Goal: Transaction & Acquisition: Obtain resource

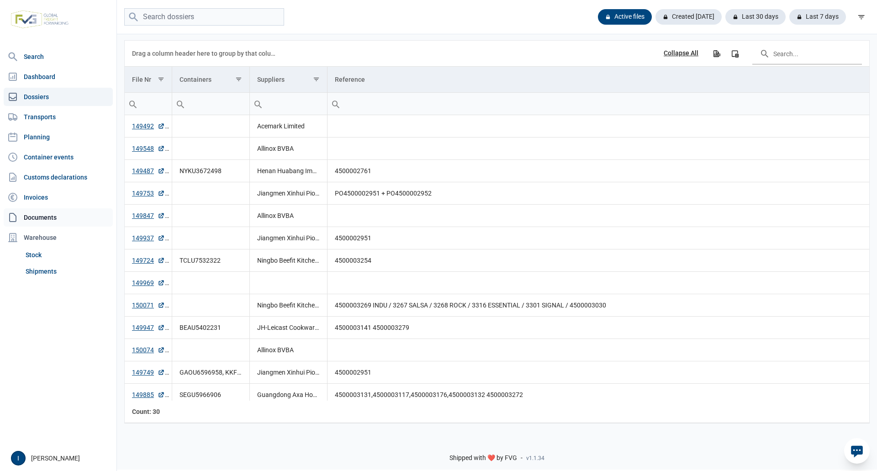
click at [44, 217] on link "Documents" at bounding box center [58, 217] width 109 height 18
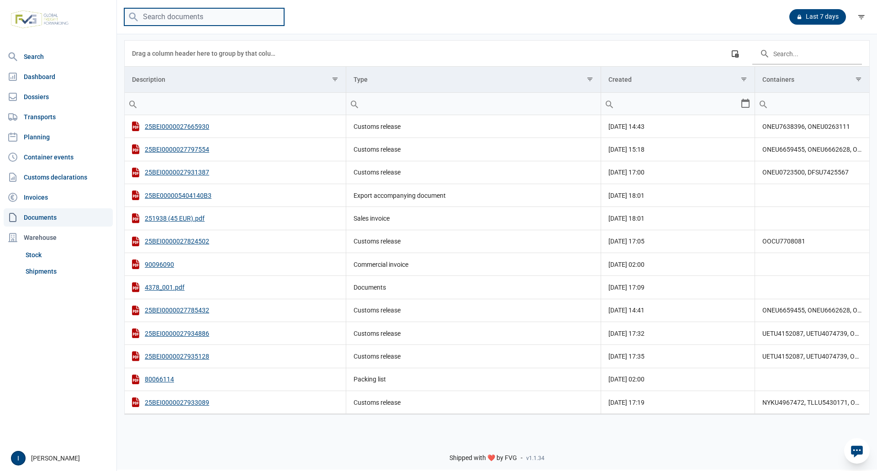
click at [231, 18] on input "search" at bounding box center [204, 17] width 160 height 18
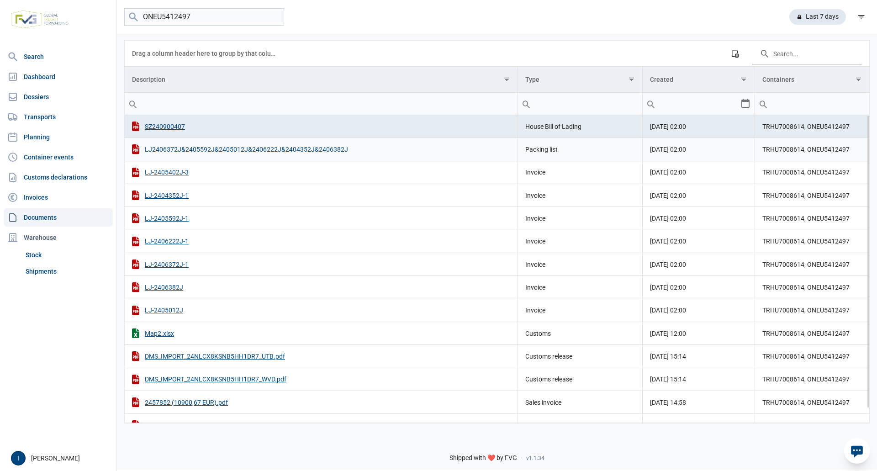
click at [218, 151] on div "LJ2406372J&2405592J&2405012J&2406222J&2404352J&2406382J" at bounding box center [321, 149] width 378 height 10
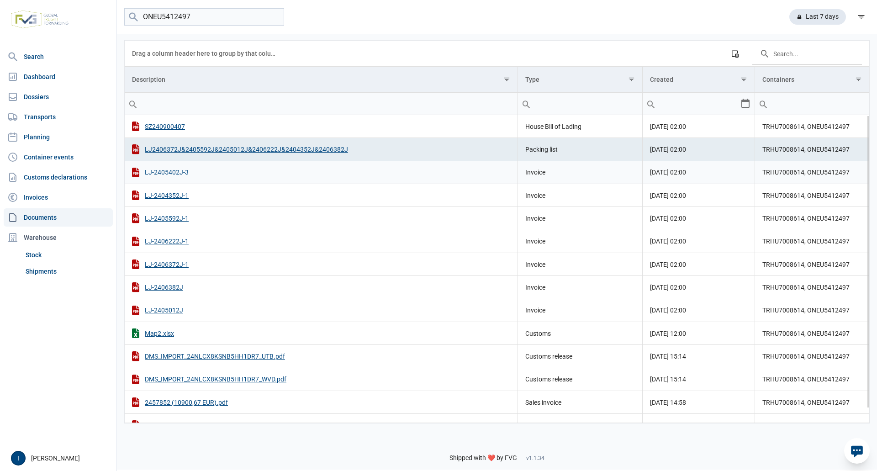
click at [180, 173] on div "LJ-2405402J-3" at bounding box center [321, 173] width 378 height 10
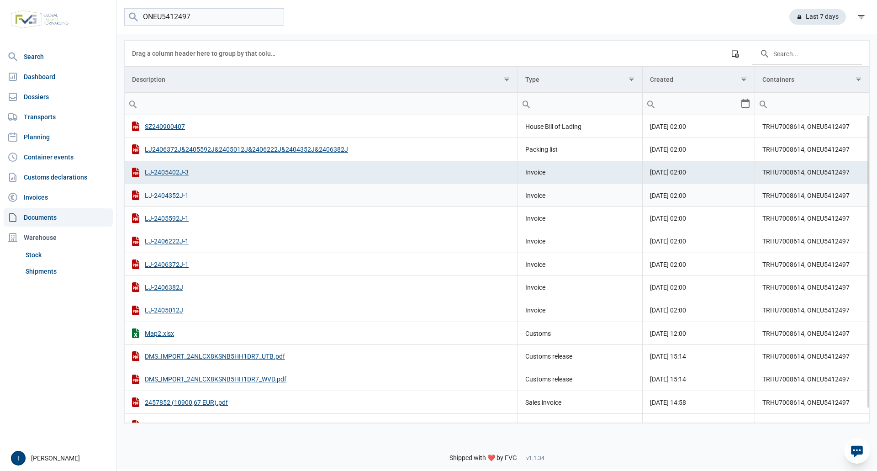
click at [167, 194] on div "LJ-2404352J-1" at bounding box center [321, 196] width 378 height 10
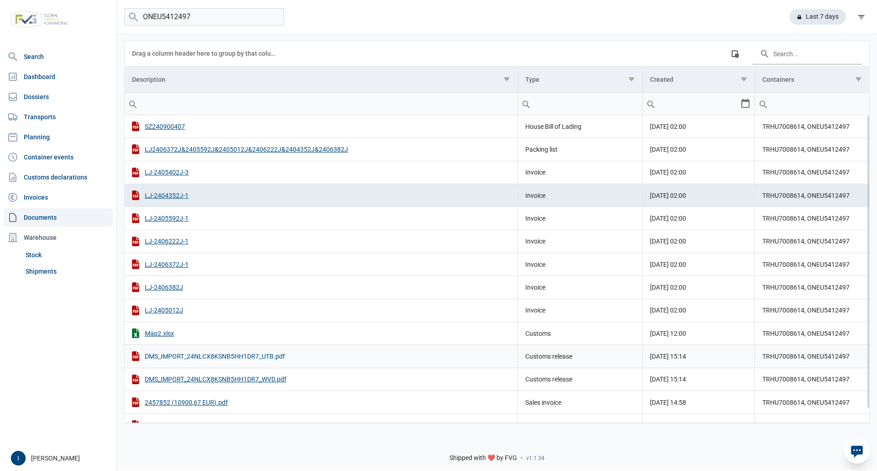
click at [245, 356] on div "DMS_IMPORT_24NLCX8KSNB5HH1DR7_UTB.pdf" at bounding box center [321, 356] width 378 height 10
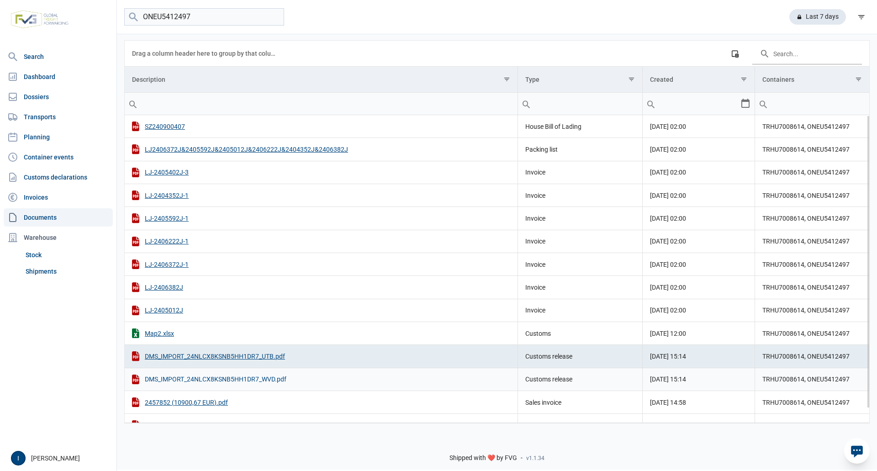
click at [240, 380] on div "DMS_IMPORT_24NLCX8KSNB5HH1DR7_WVD.pdf" at bounding box center [321, 380] width 378 height 10
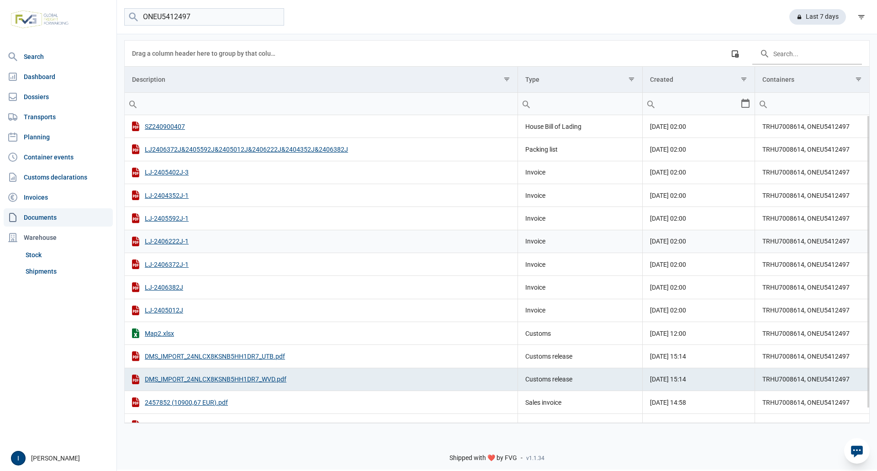
scroll to position [15, 0]
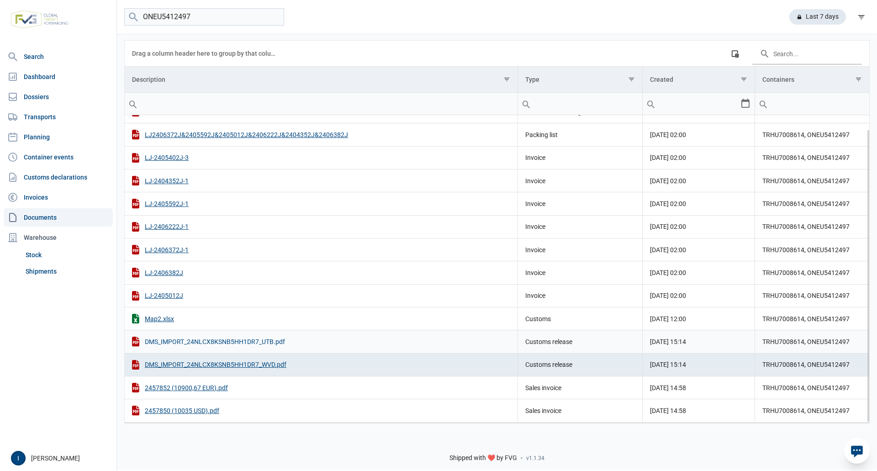
click at [230, 343] on div "DMS_IMPORT_24NLCX8KSNB5HH1DR7_UTB.pdf" at bounding box center [321, 342] width 378 height 10
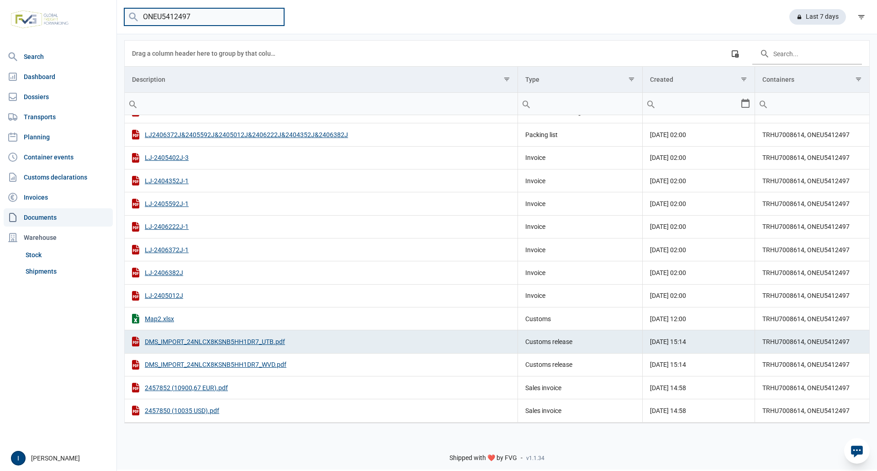
drag, startPoint x: 196, startPoint y: 17, endPoint x: 139, endPoint y: 17, distance: 56.7
click at [139, 17] on input "ONEU5412497" at bounding box center [204, 17] width 160 height 18
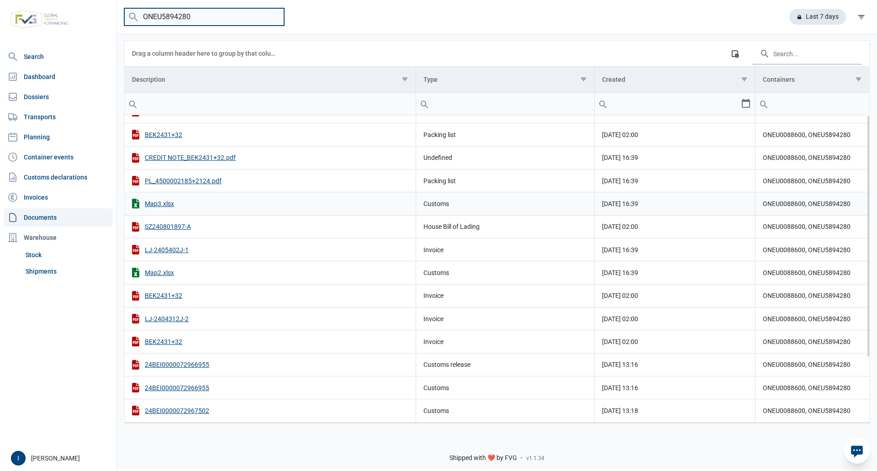
scroll to position [0, 0]
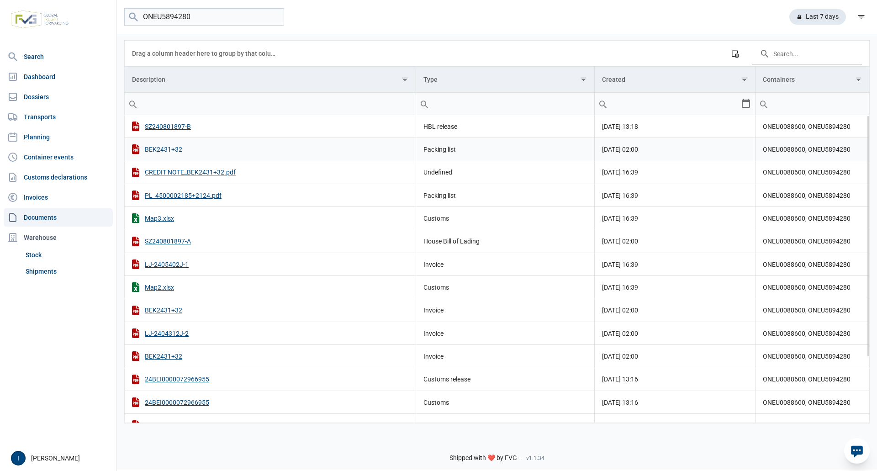
click at [175, 149] on div "BEK2431+32" at bounding box center [270, 149] width 276 height 10
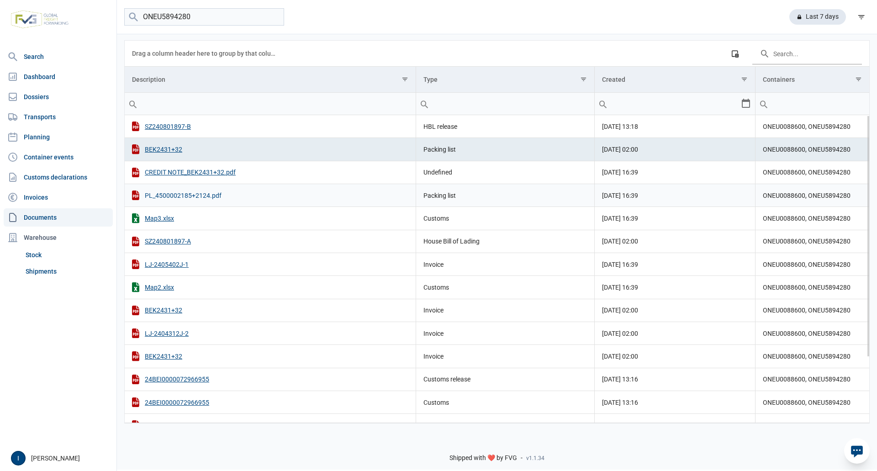
click at [198, 194] on div "PL_4500002185+2124.pdf" at bounding box center [270, 196] width 276 height 10
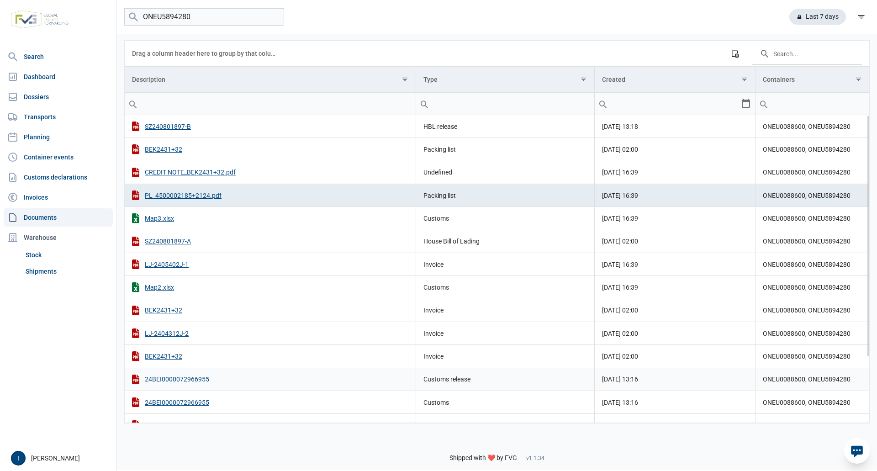
click at [192, 379] on div "24BEI0000072966955" at bounding box center [270, 380] width 276 height 10
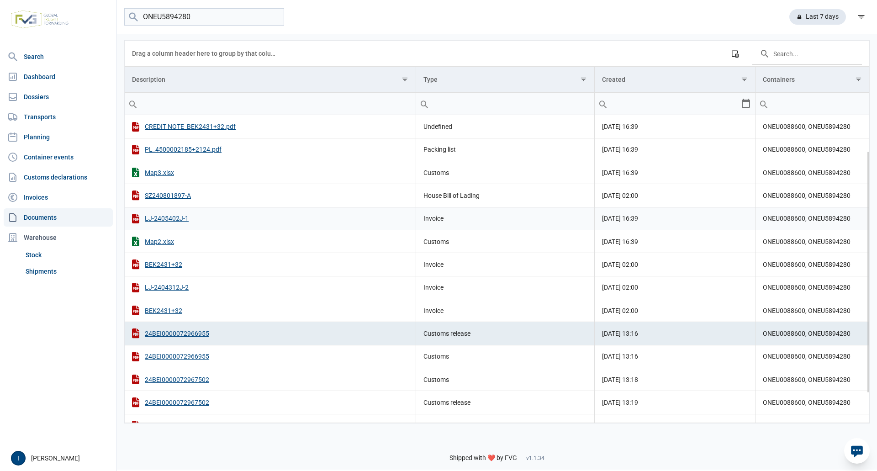
scroll to position [83, 0]
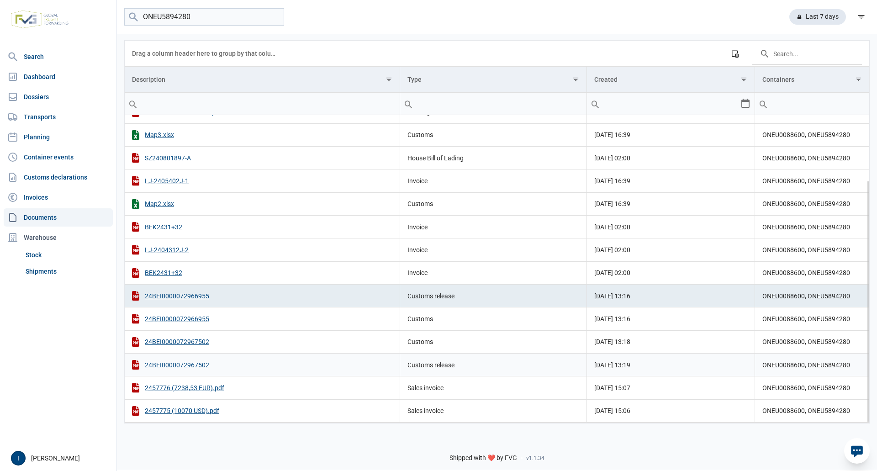
click at [193, 367] on div "24BEI0000072967502" at bounding box center [262, 365] width 260 height 10
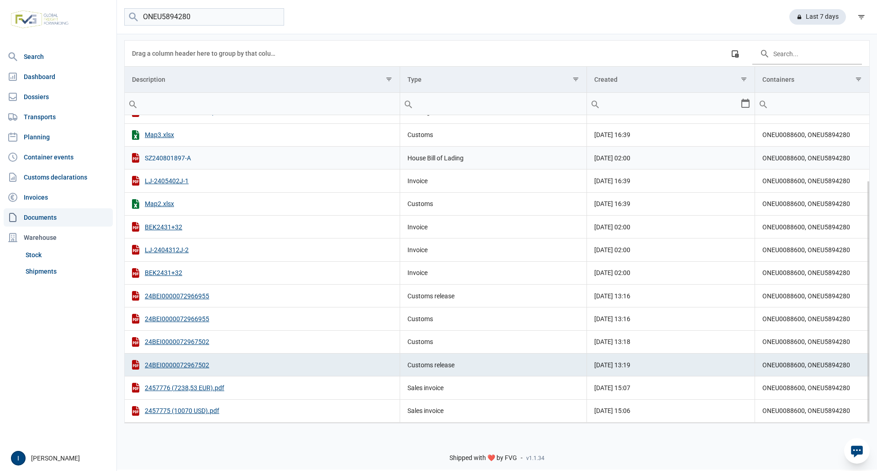
click at [175, 159] on div "SZ240801897-A" at bounding box center [262, 158] width 260 height 10
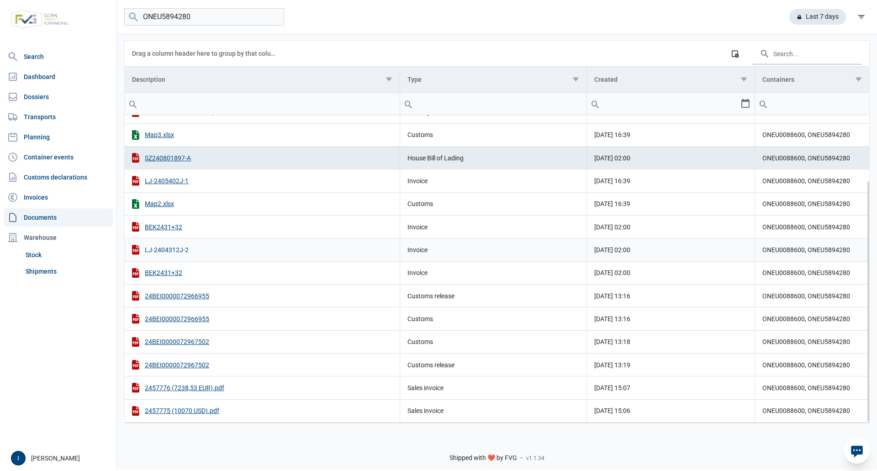
click at [180, 251] on div "LJ-2404312J-2" at bounding box center [262, 250] width 260 height 10
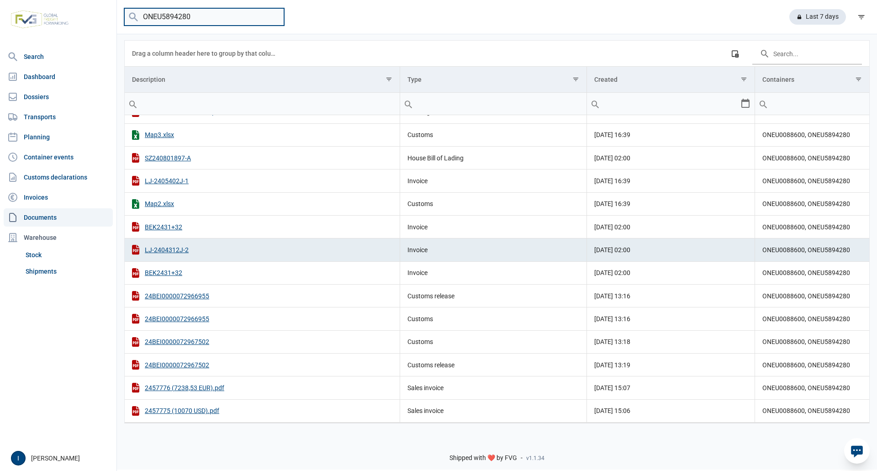
drag, startPoint x: 214, startPoint y: 21, endPoint x: 140, endPoint y: 12, distance: 75.0
click at [140, 12] on input "ONEU5894280" at bounding box center [204, 17] width 160 height 18
type input "BEAU5414130"
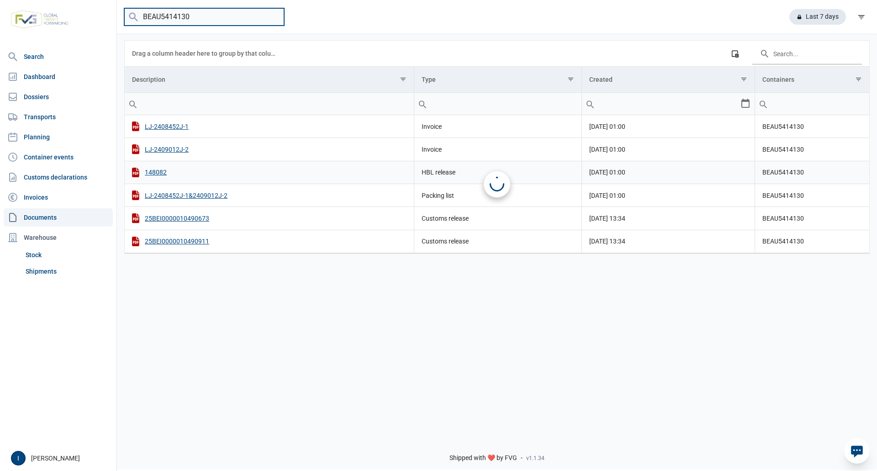
scroll to position [0, 0]
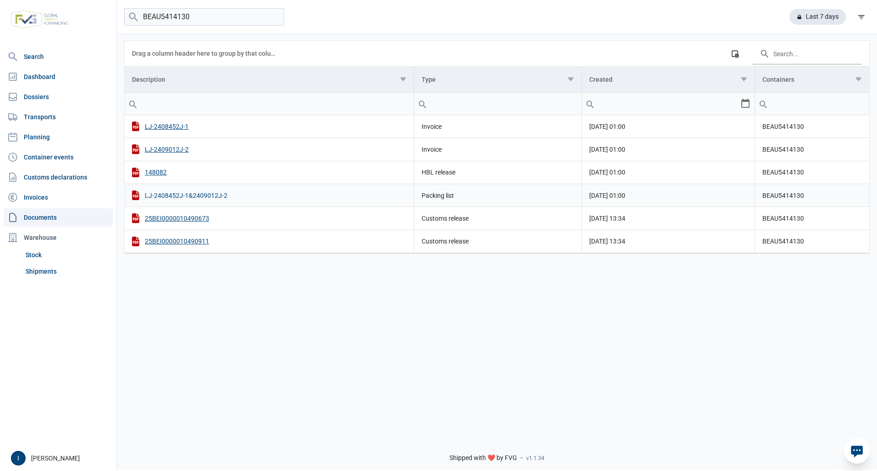
click at [201, 196] on div "LJ-2408452J-1&2409012J-2" at bounding box center [269, 196] width 275 height 10
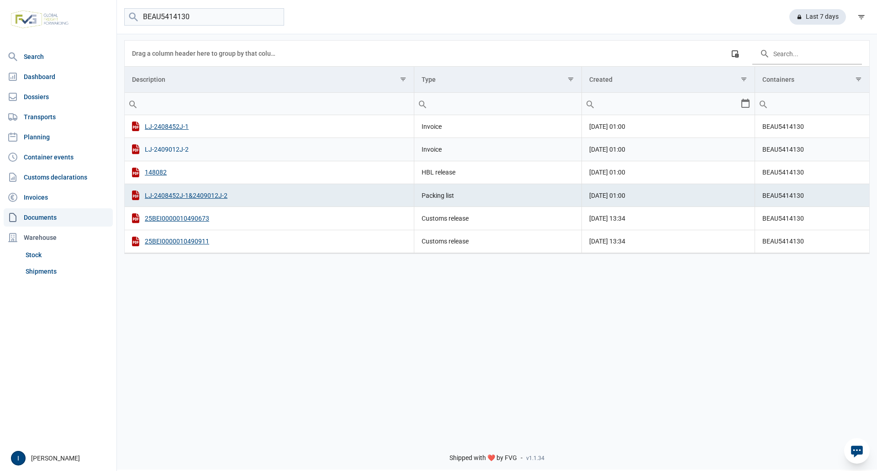
click at [179, 150] on div "LJ-2409012J-2" at bounding box center [269, 149] width 275 height 10
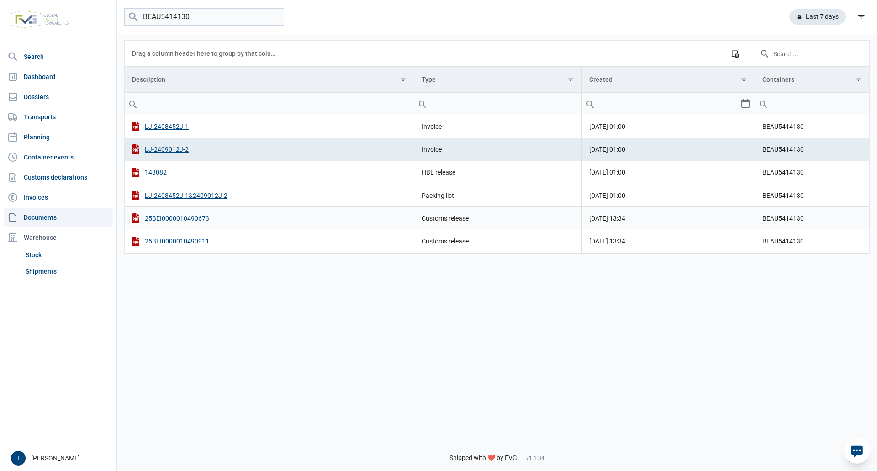
click at [160, 219] on div "25BEI0000010490673" at bounding box center [269, 218] width 275 height 10
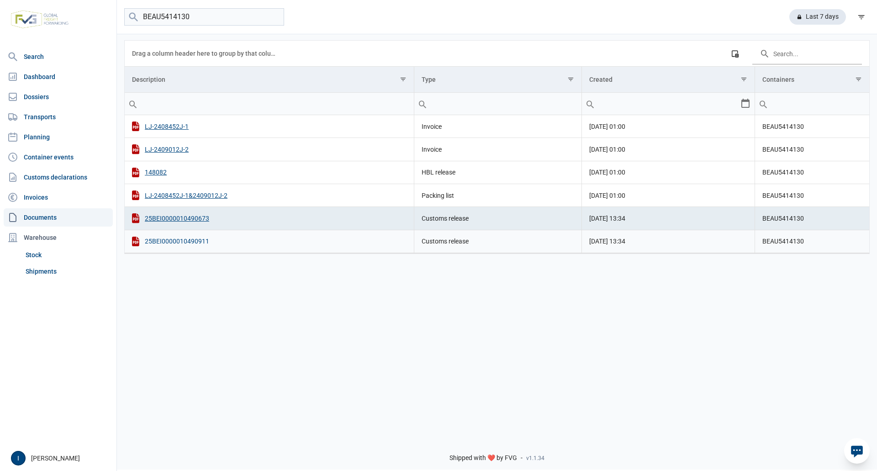
click at [200, 243] on div "25BEI0000010490911" at bounding box center [269, 242] width 275 height 10
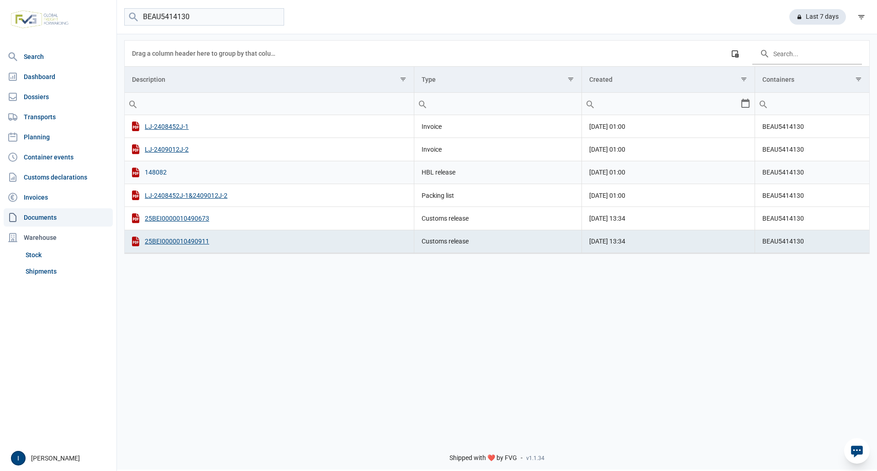
click at [162, 173] on div "148082" at bounding box center [269, 173] width 275 height 10
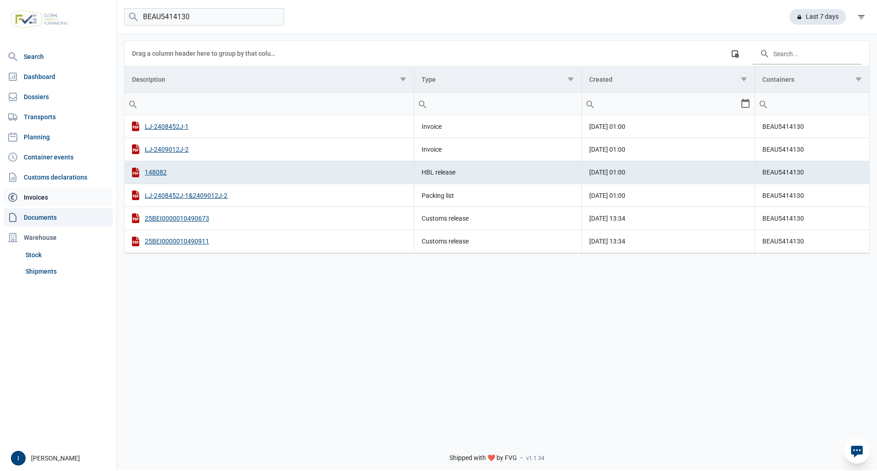
click at [39, 196] on link "Invoices" at bounding box center [58, 197] width 109 height 18
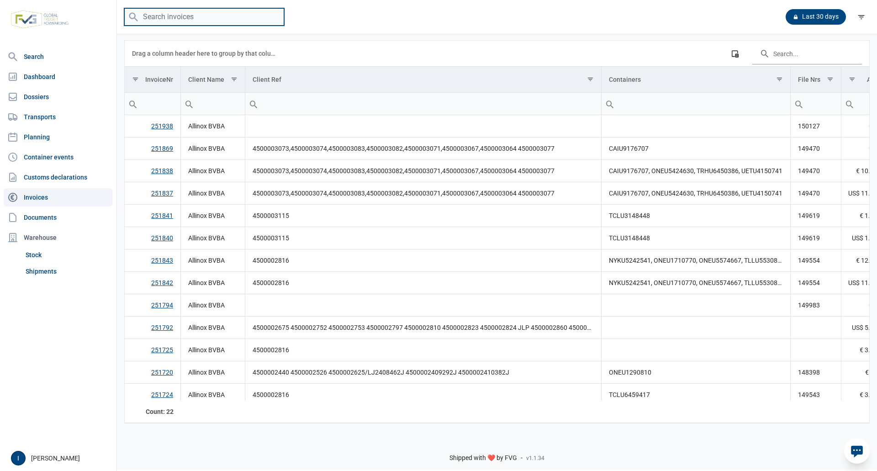
click at [205, 17] on input "search" at bounding box center [204, 17] width 160 height 18
type input "ONEU5894280"
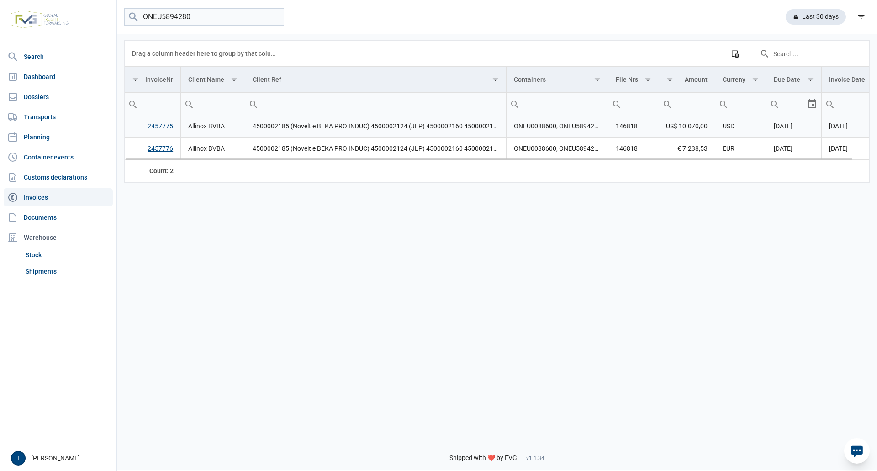
click at [158, 128] on link "2457775" at bounding box center [161, 125] width 26 height 7
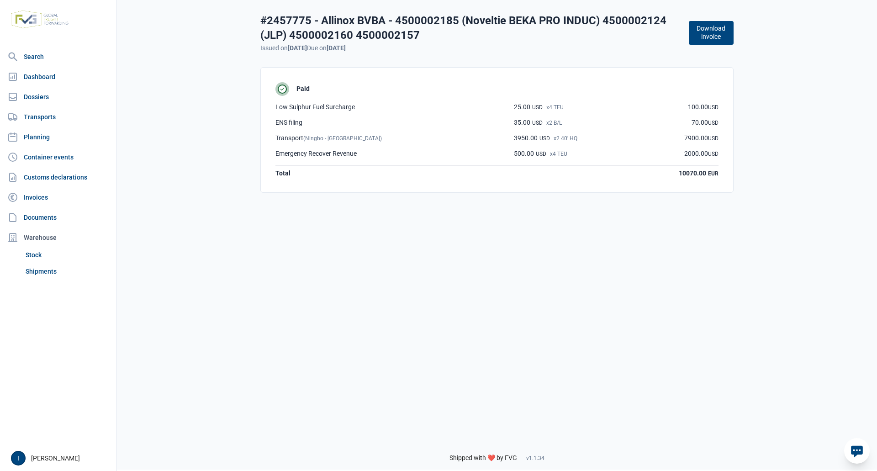
click at [713, 35] on button "Download invoice" at bounding box center [711, 33] width 45 height 24
click at [40, 197] on link "Invoices" at bounding box center [58, 197] width 109 height 18
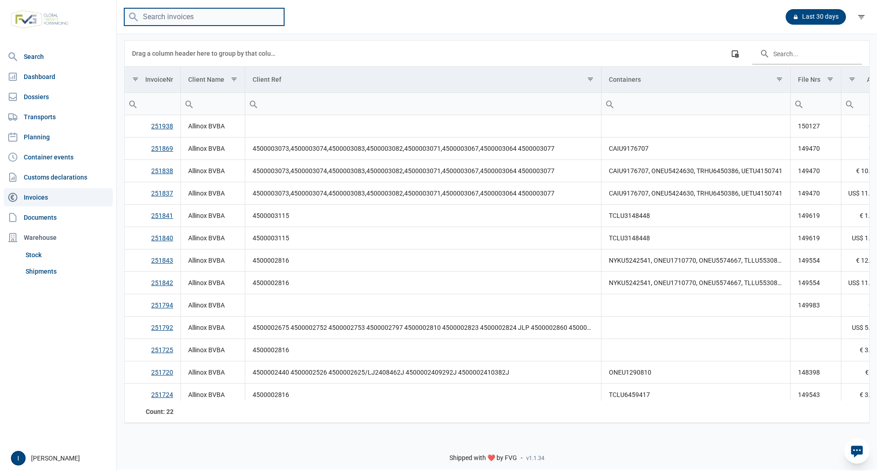
click at [207, 17] on input "search" at bounding box center [204, 17] width 160 height 18
type input "ONEU5894280"
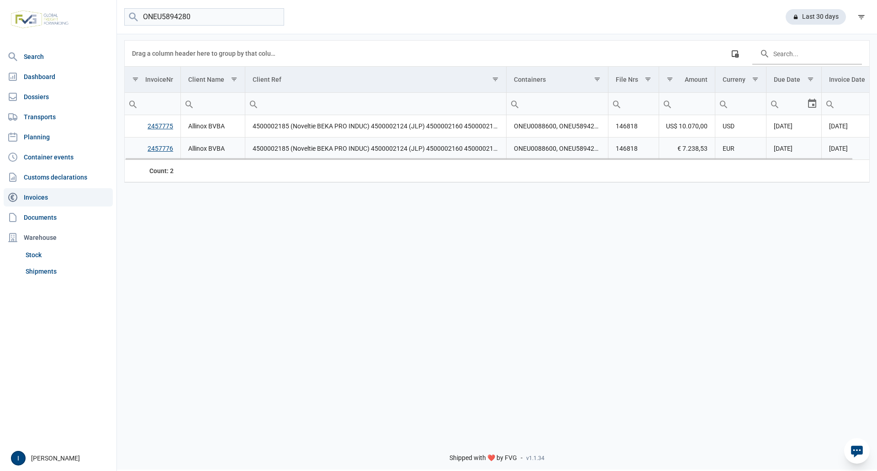
click at [165, 149] on link "2457776" at bounding box center [161, 148] width 26 height 7
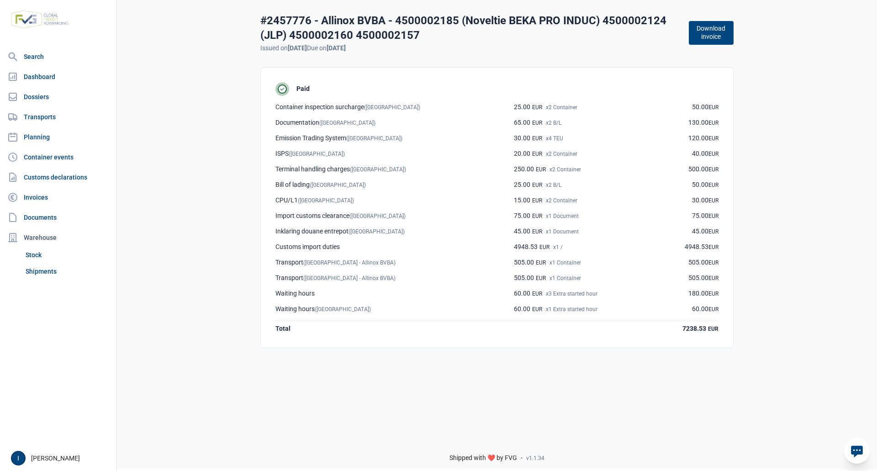
click at [711, 37] on button "Download invoice" at bounding box center [711, 33] width 45 height 24
click at [42, 197] on link "Invoices" at bounding box center [58, 197] width 109 height 18
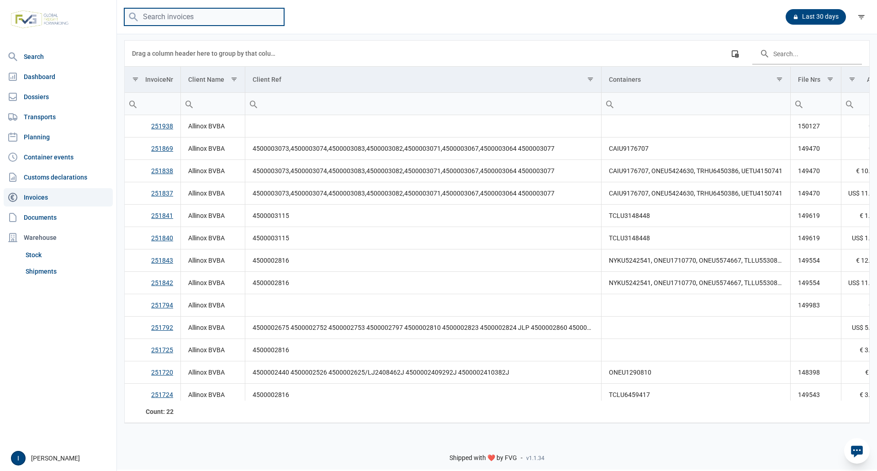
click at [198, 16] on input "search" at bounding box center [204, 17] width 160 height 18
type input "BEAU5414130"
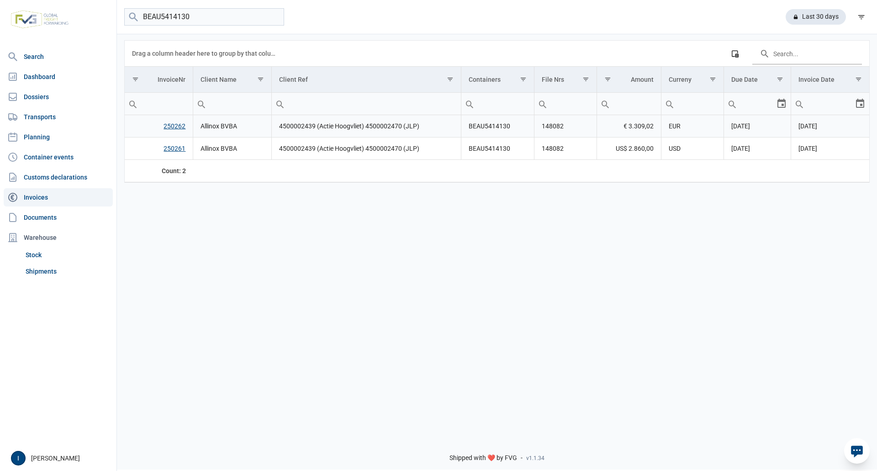
click at [178, 127] on link "250262" at bounding box center [175, 125] width 22 height 7
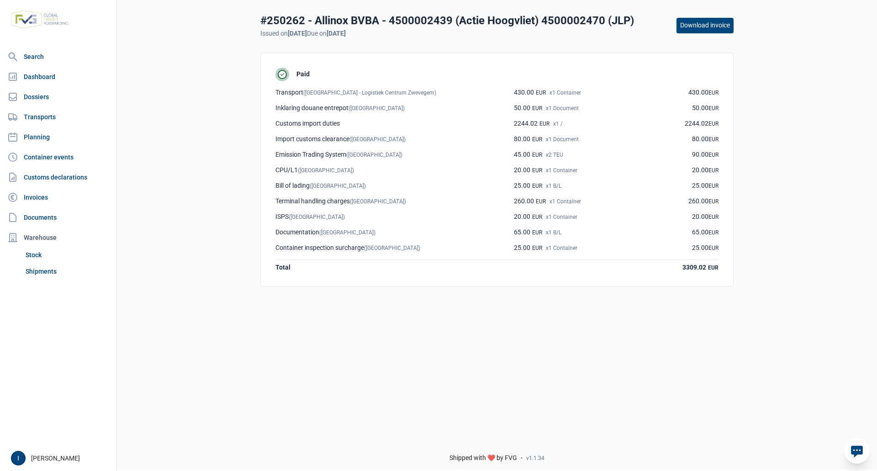
click at [699, 29] on button "Download invoice" at bounding box center [705, 26] width 57 height 16
click at [42, 196] on link "Invoices" at bounding box center [58, 197] width 109 height 18
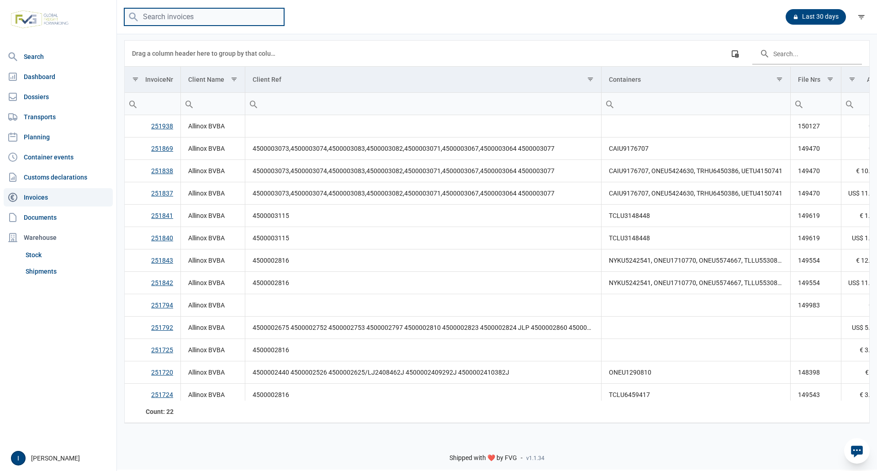
click at [222, 19] on input "search" at bounding box center [204, 17] width 160 height 18
type input "BEAU5414130"
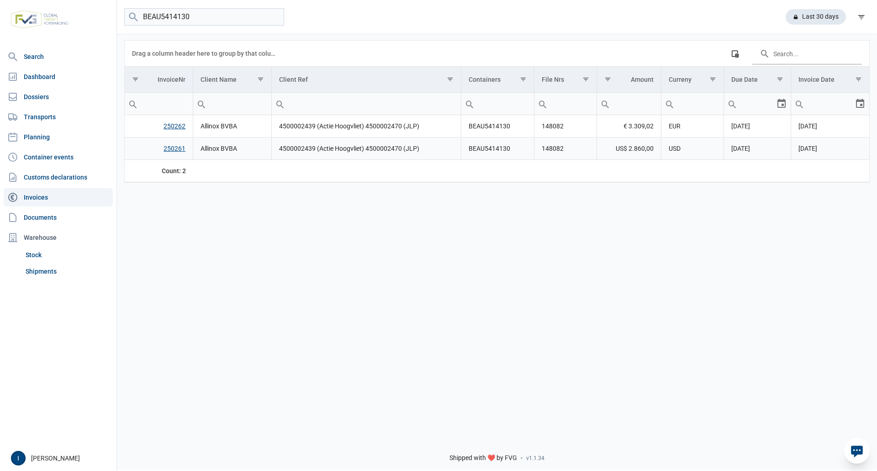
click at [170, 149] on link "250261" at bounding box center [175, 148] width 22 height 7
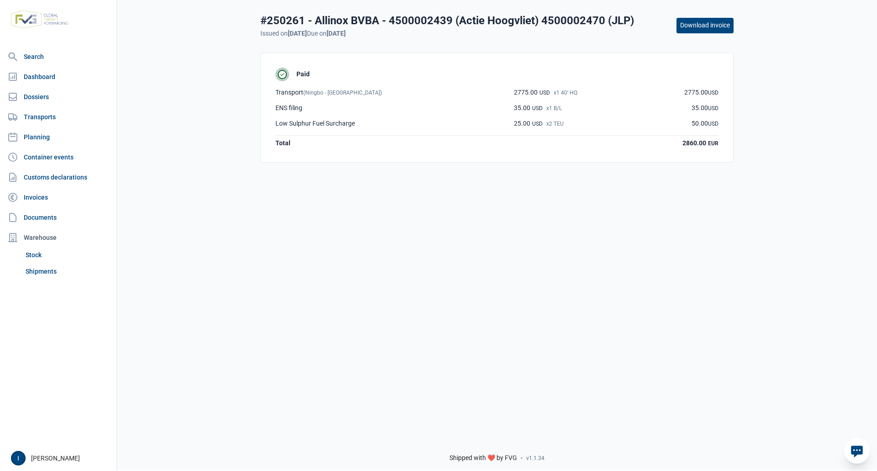
click at [693, 25] on button "Download invoice" at bounding box center [705, 26] width 57 height 16
click at [51, 217] on link "Documents" at bounding box center [58, 217] width 109 height 18
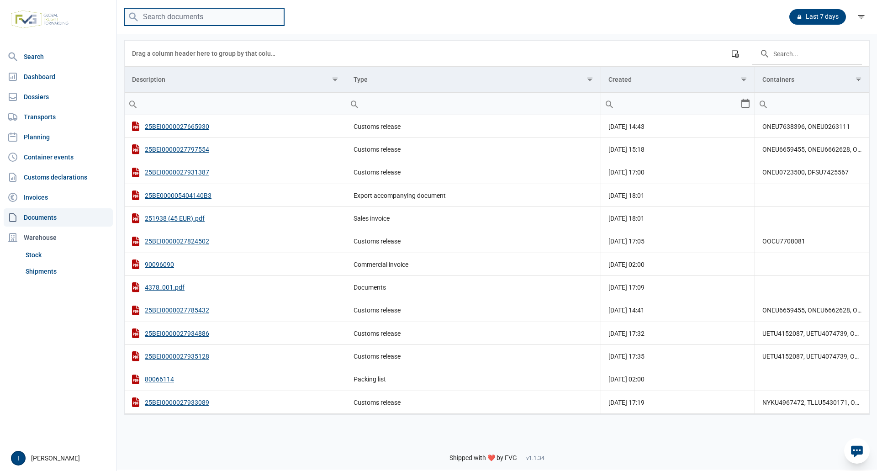
click at [226, 19] on input "search" at bounding box center [204, 17] width 160 height 18
type input "TXGU8938830"
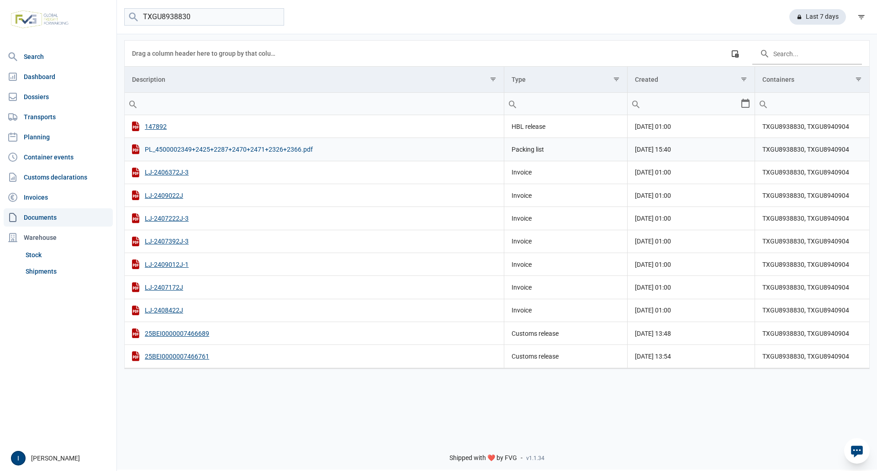
click at [275, 148] on div "PL_4500002349+2425+2287+2470+2471+2326+2366.pdf" at bounding box center [314, 149] width 365 height 10
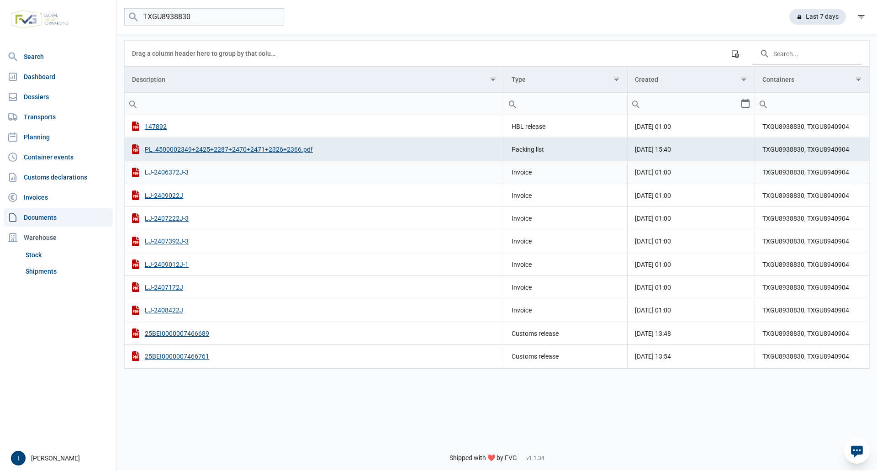
click at [160, 170] on div "LJ-2406372J-3" at bounding box center [314, 173] width 365 height 10
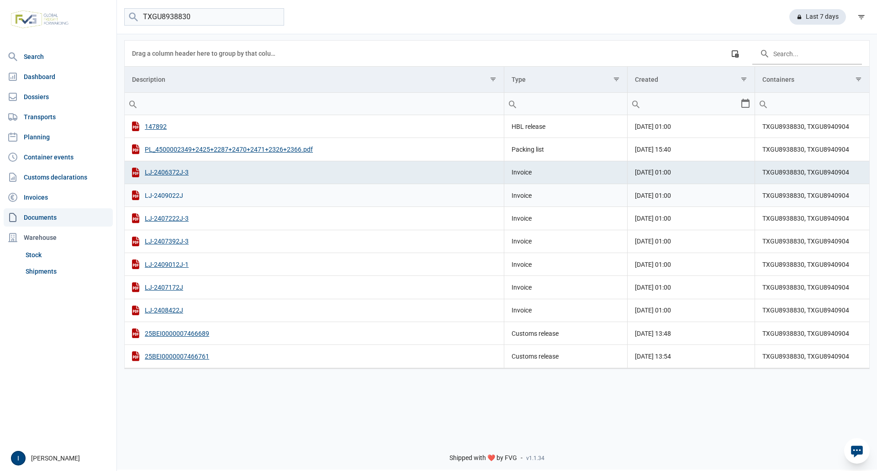
click at [169, 195] on div "LJ-2409022J" at bounding box center [314, 196] width 365 height 10
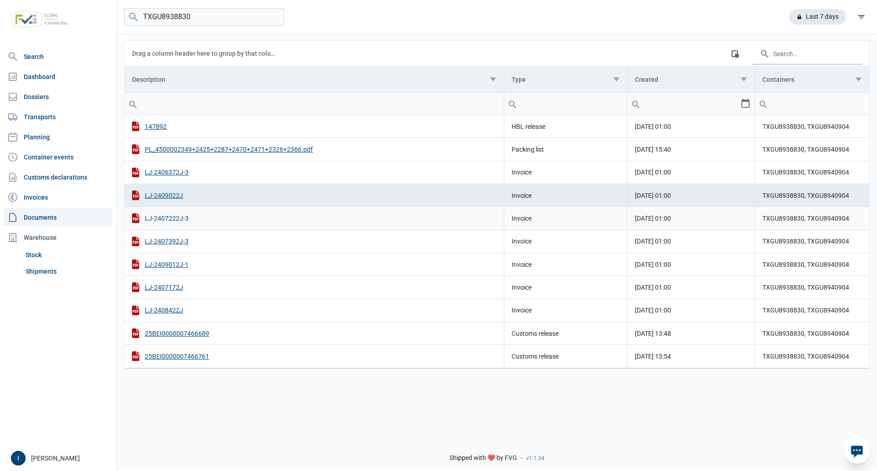
click at [181, 219] on div "LJ-2407222J-3" at bounding box center [314, 218] width 365 height 10
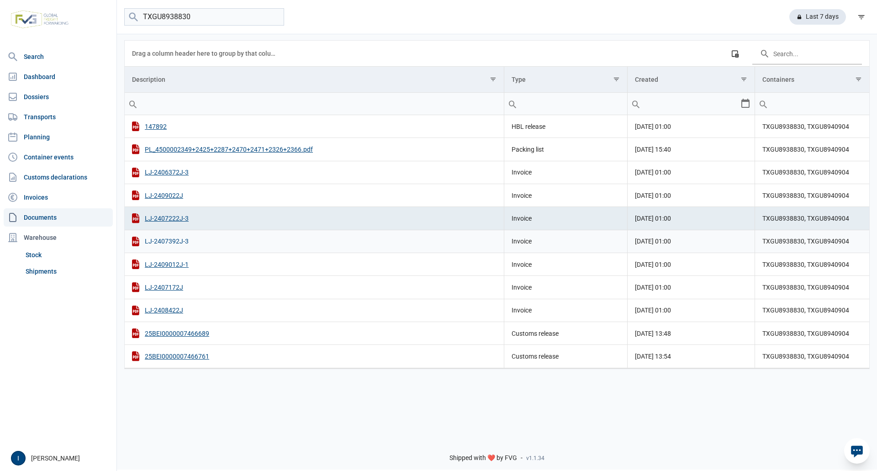
click at [175, 242] on div "LJ-2407392J-3" at bounding box center [314, 242] width 365 height 10
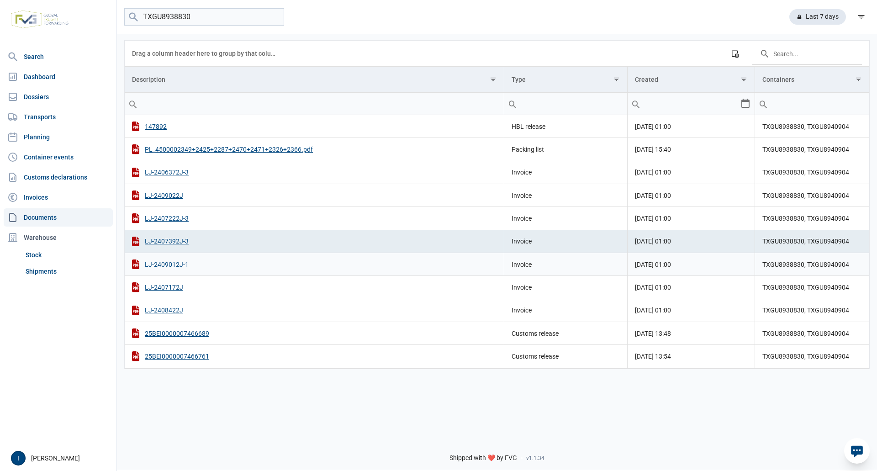
click at [176, 266] on div "LJ-2409012J-1" at bounding box center [314, 265] width 365 height 10
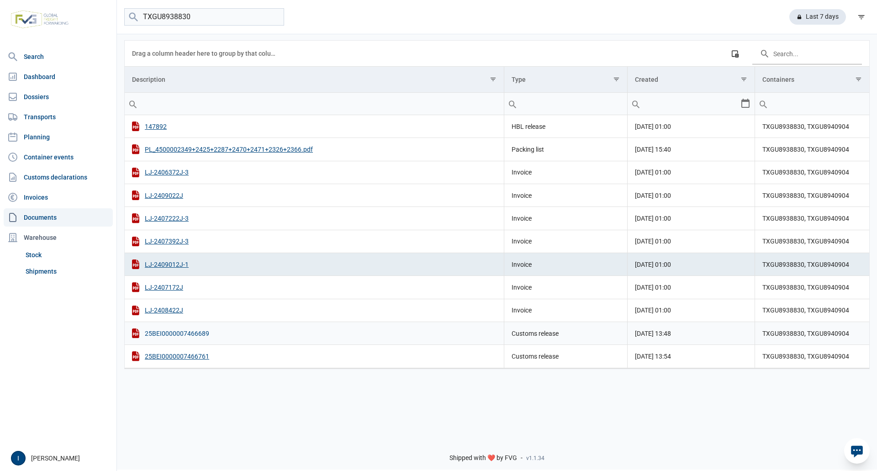
click at [193, 334] on div "25BEI0000007466689" at bounding box center [314, 334] width 365 height 10
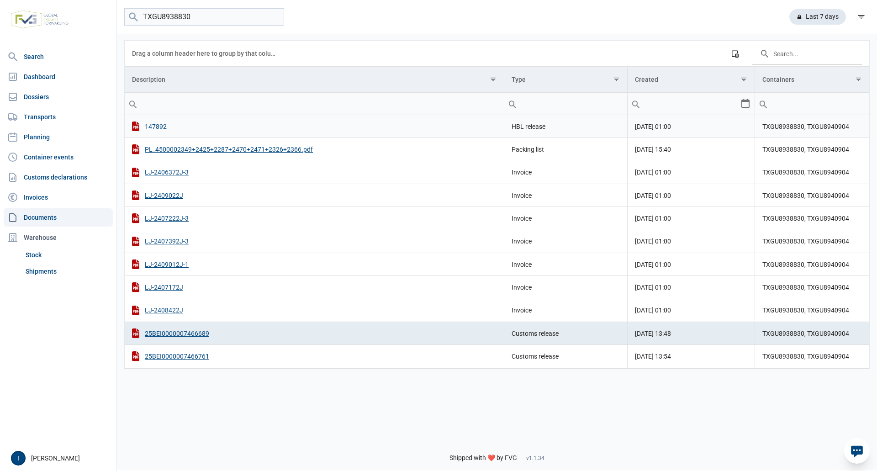
click at [157, 127] on div "147892" at bounding box center [314, 127] width 365 height 10
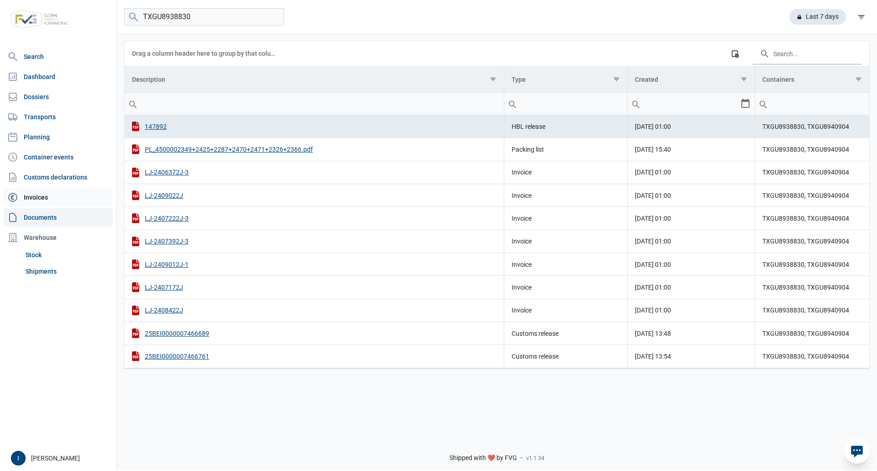
click at [40, 197] on link "Invoices" at bounding box center [58, 197] width 109 height 18
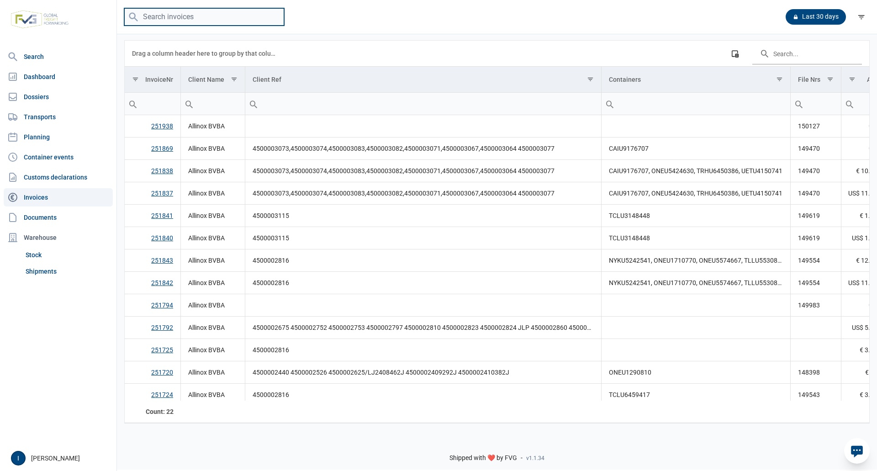
click at [219, 15] on input "search" at bounding box center [204, 17] width 160 height 18
type input "TXGU8938830"
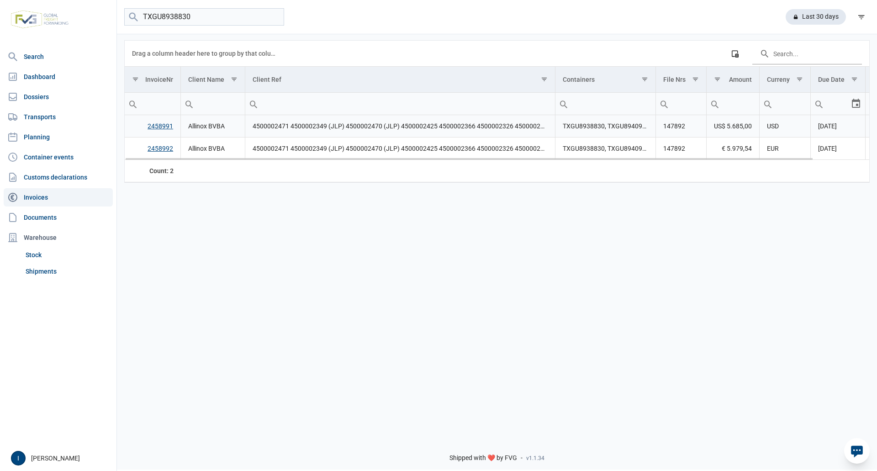
click at [159, 128] on link "2458991" at bounding box center [161, 125] width 26 height 7
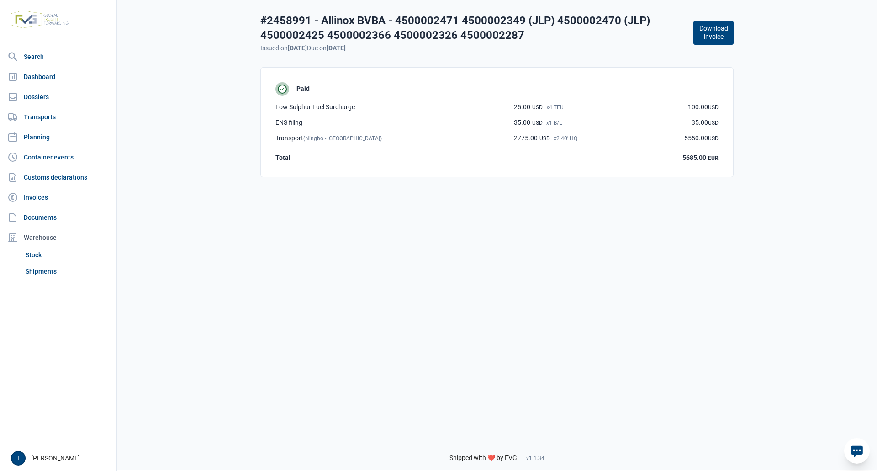
click at [712, 36] on button "Download invoice" at bounding box center [714, 33] width 40 height 24
drag, startPoint x: 30, startPoint y: 197, endPoint x: 40, endPoint y: 184, distance: 16.6
click at [30, 197] on link "Invoices" at bounding box center [58, 197] width 109 height 18
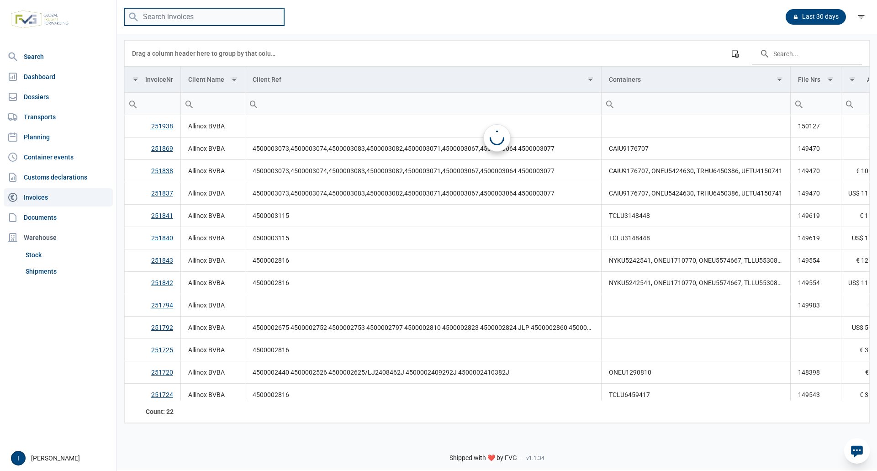
click at [197, 18] on input "search" at bounding box center [204, 17] width 160 height 18
type input "TXGU8938830"
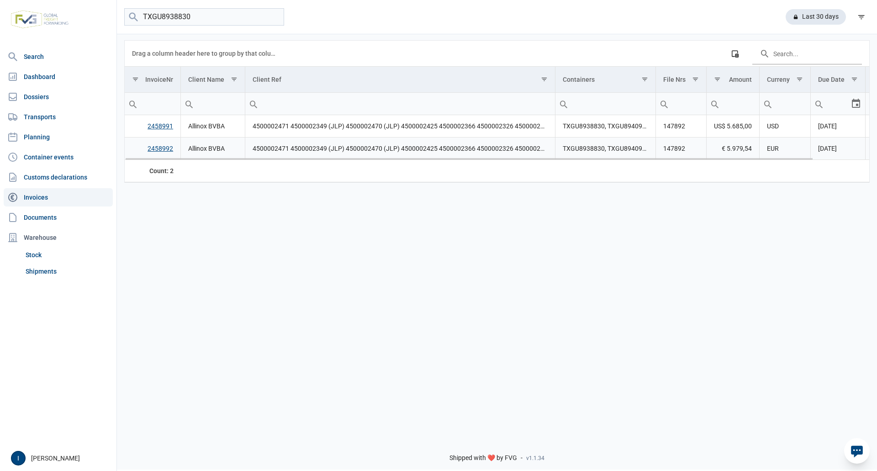
click at [159, 147] on link "2458992" at bounding box center [161, 148] width 26 height 7
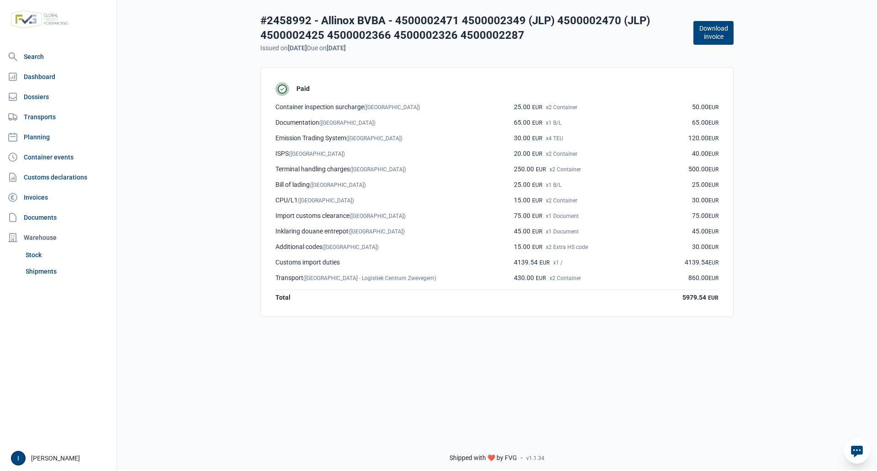
click at [718, 35] on button "Download invoice" at bounding box center [714, 33] width 40 height 24
click at [42, 214] on link "Documents" at bounding box center [58, 217] width 109 height 18
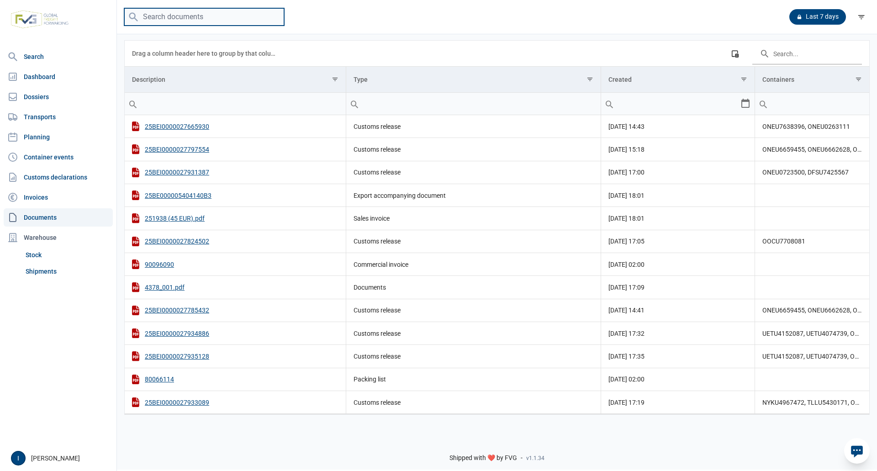
click at [222, 19] on input "search" at bounding box center [204, 17] width 160 height 18
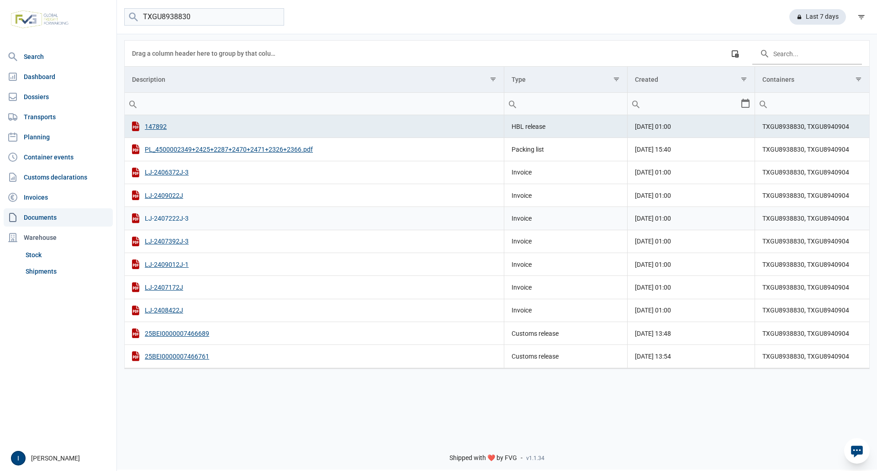
click at [180, 218] on div "LJ-2407222J-3" at bounding box center [314, 218] width 365 height 10
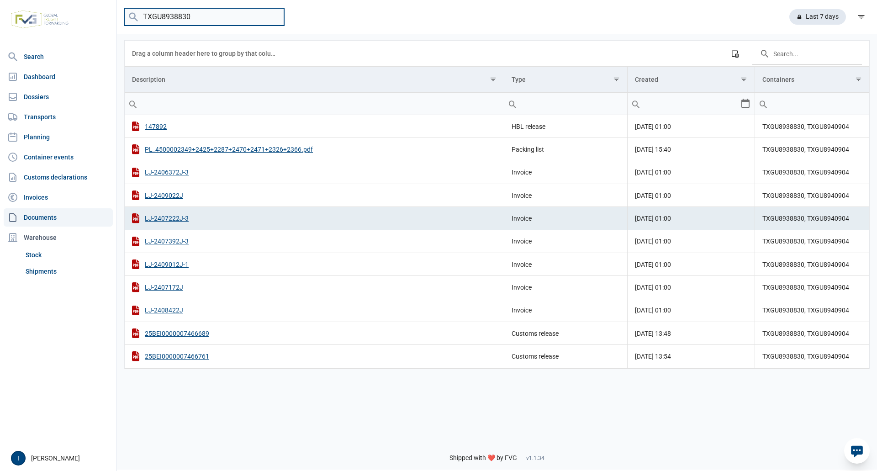
drag, startPoint x: 196, startPoint y: 19, endPoint x: 129, endPoint y: 19, distance: 67.6
click at [129, 19] on menu "TXGU8938830" at bounding box center [204, 17] width 160 height 18
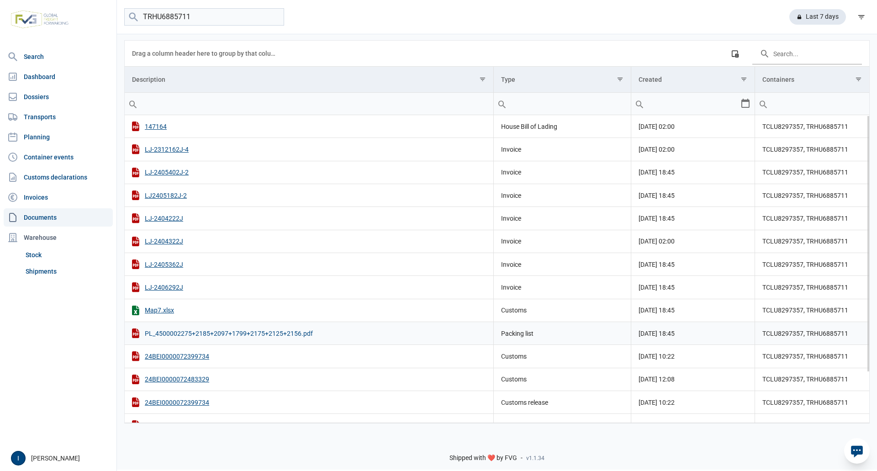
click at [206, 334] on div "PL_4500002275+2185+2097+1799+2175+2125+2156.pdf" at bounding box center [309, 334] width 354 height 10
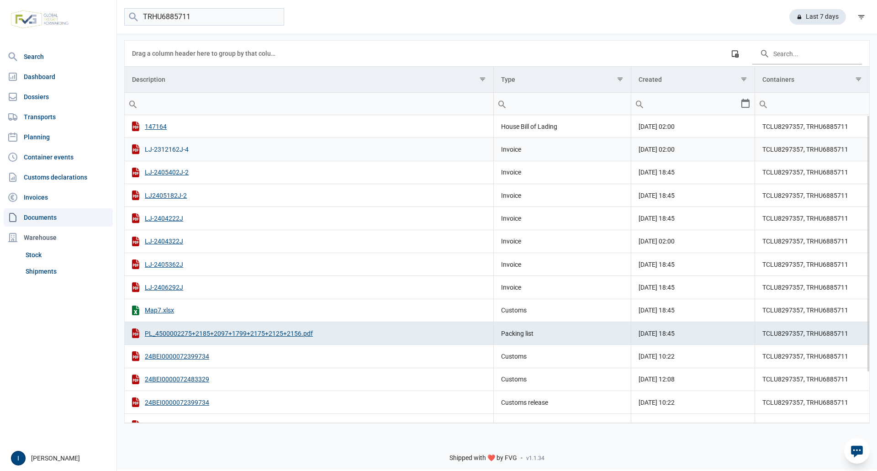
click at [176, 151] on div "LJ-2312162J-4" at bounding box center [309, 149] width 354 height 10
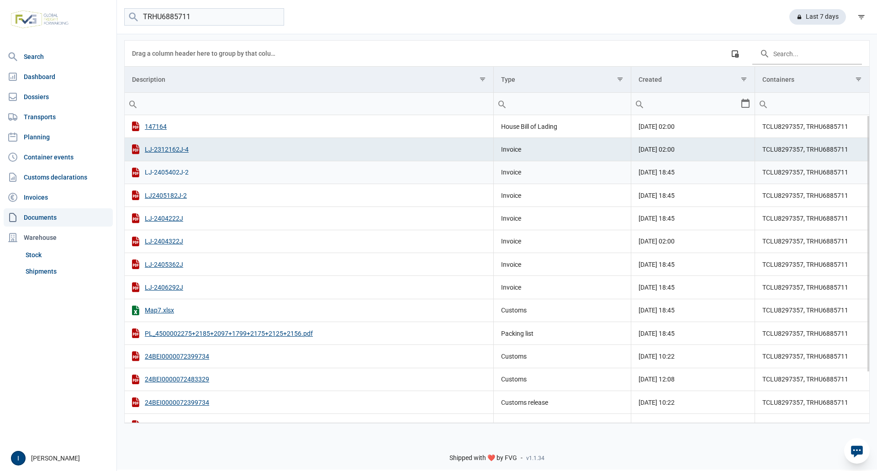
click at [180, 172] on div "LJ-2405402J-2" at bounding box center [309, 173] width 354 height 10
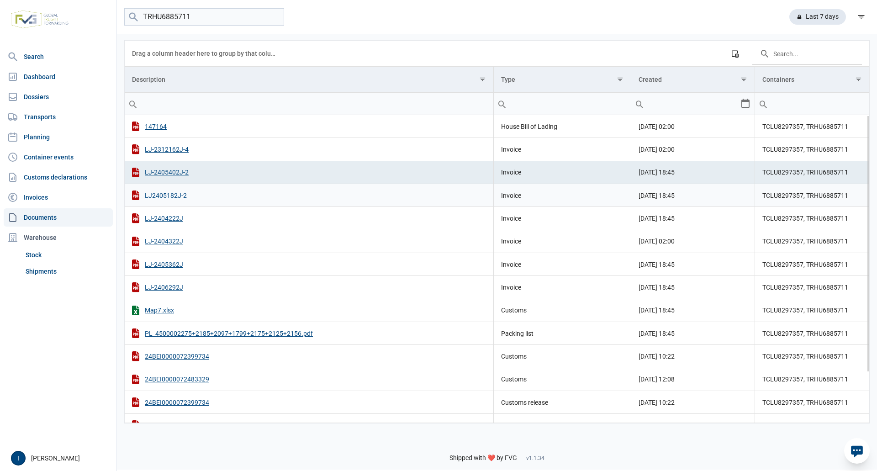
click at [180, 197] on div "LJ2405182J-2" at bounding box center [309, 196] width 354 height 10
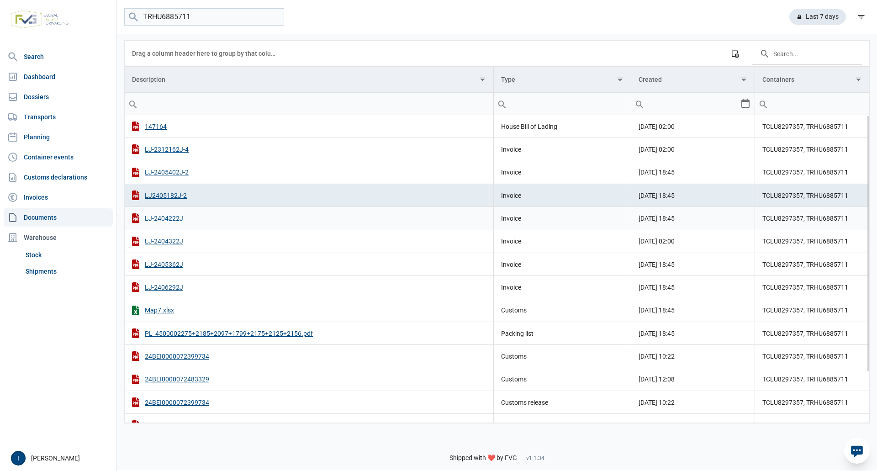
click at [163, 220] on div "LJ-2404222J" at bounding box center [309, 218] width 354 height 10
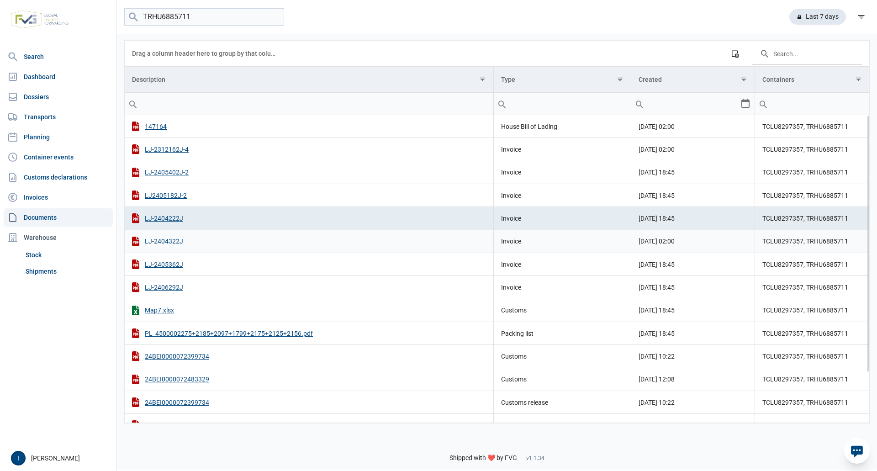
click at [170, 244] on div "LJ-2404322J" at bounding box center [309, 242] width 354 height 10
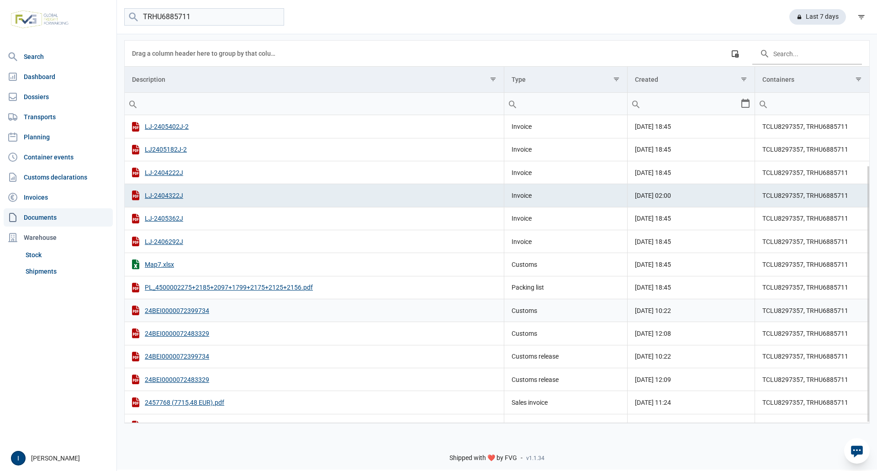
scroll to position [60, 0]
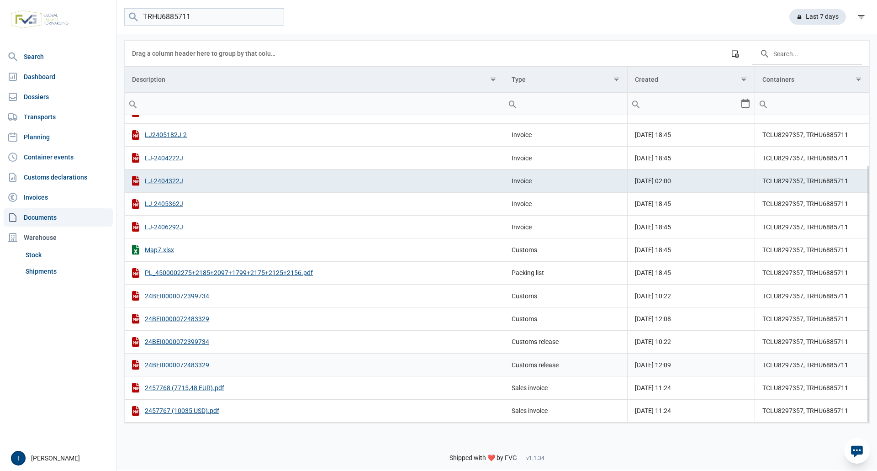
click at [191, 366] on div "24BEI0000072483329" at bounding box center [314, 365] width 365 height 10
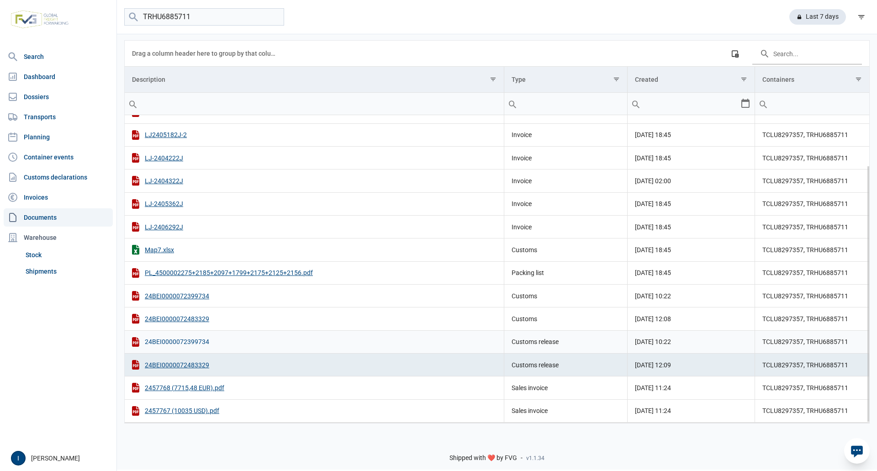
click at [198, 340] on div "24BEI0000072399734" at bounding box center [314, 342] width 365 height 10
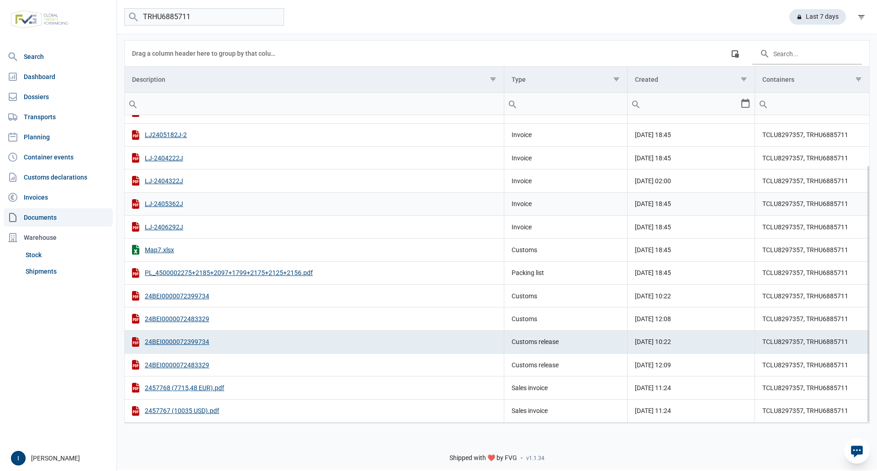
scroll to position [0, 0]
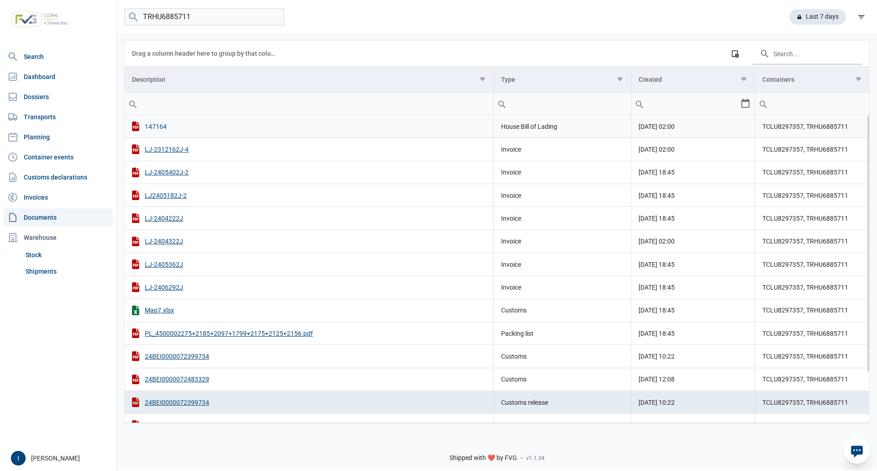
click at [158, 124] on div "147164" at bounding box center [309, 127] width 354 height 10
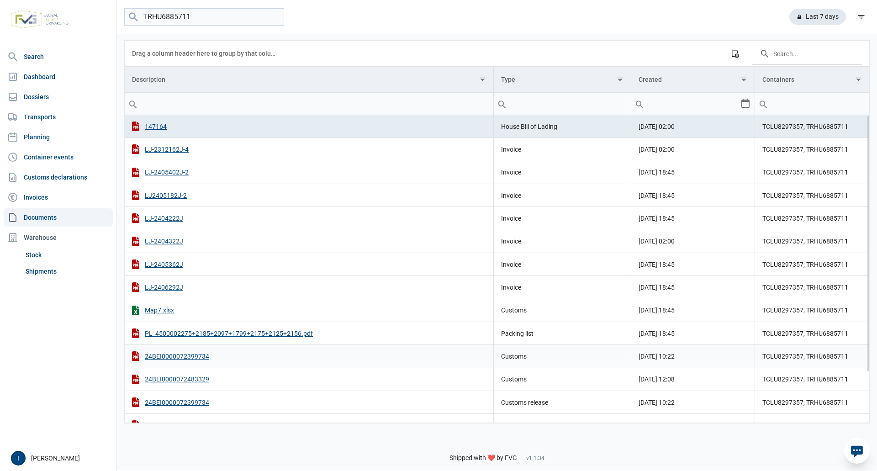
scroll to position [60, 0]
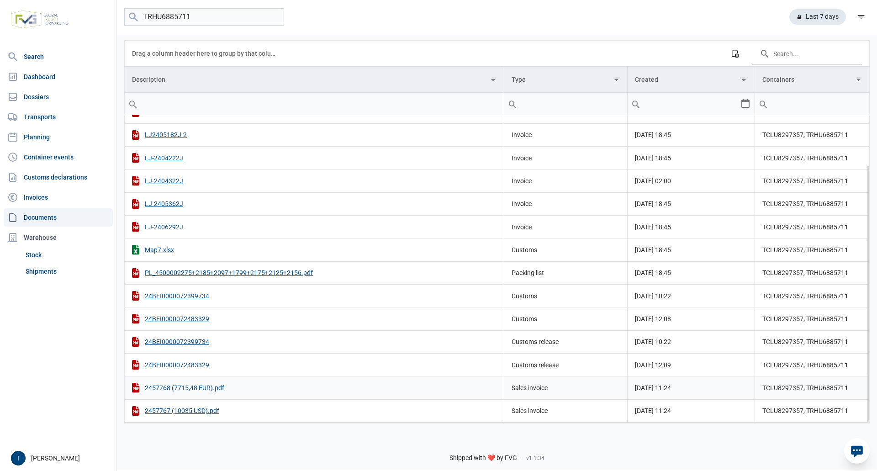
click at [198, 387] on div "2457768 (7715,48 EUR).pdf" at bounding box center [314, 388] width 365 height 10
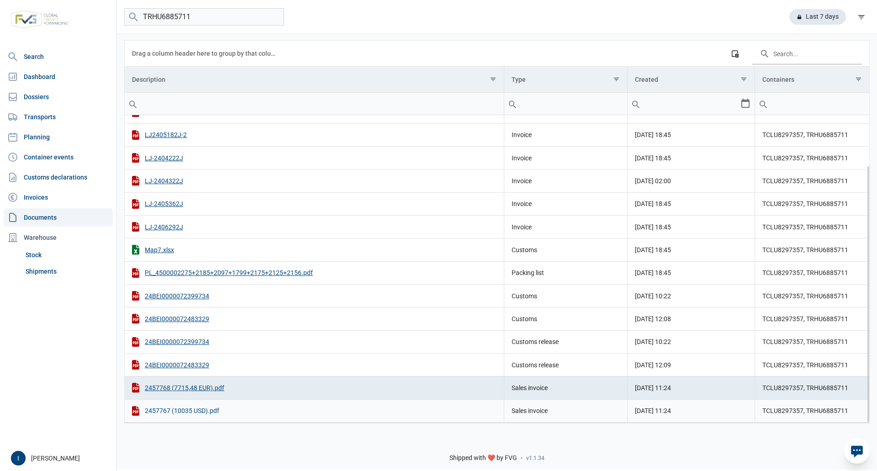
click at [186, 411] on div "2457767 (10035 USD).pdf" at bounding box center [314, 411] width 365 height 10
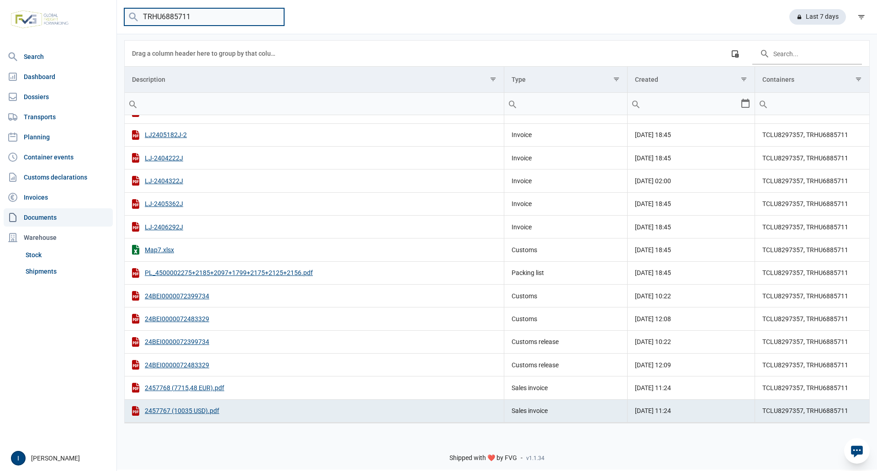
drag, startPoint x: 193, startPoint y: 15, endPoint x: 132, endPoint y: 16, distance: 61.2
click at [132, 16] on menu "TRHU6885711" at bounding box center [204, 17] width 160 height 18
type input "TRHU5581400"
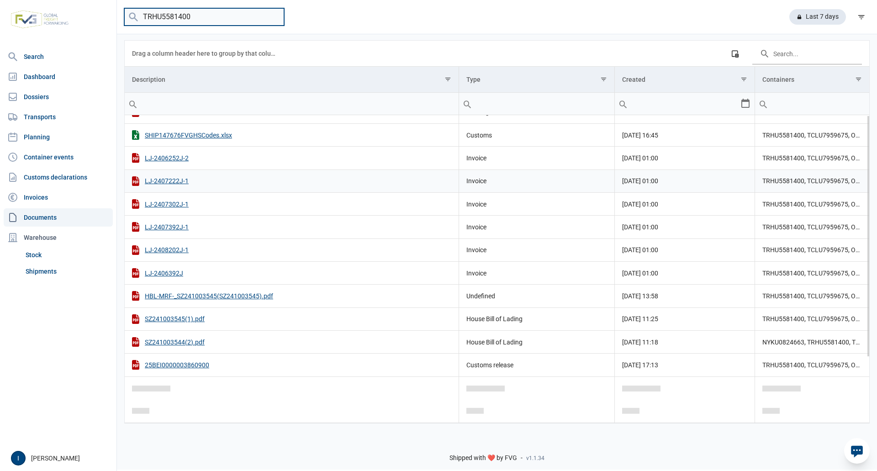
scroll to position [0, 0]
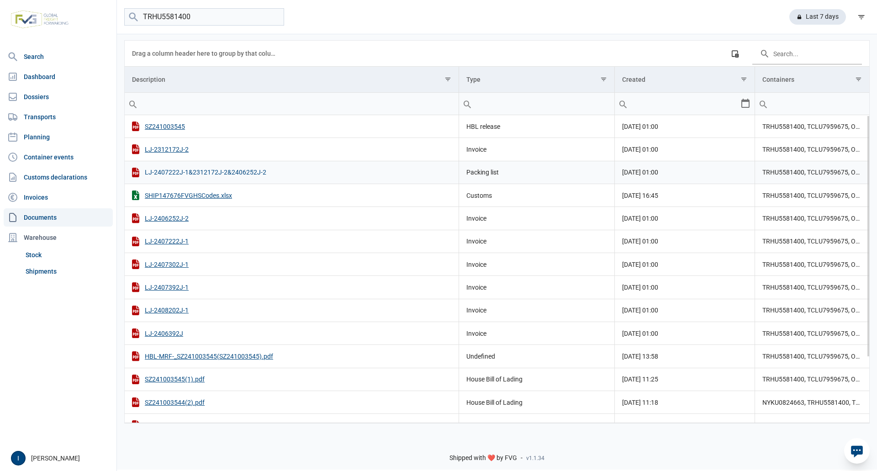
click at [230, 173] on div "LJ-2407222J-1&2312172J-2&2406252J-2" at bounding box center [291, 173] width 319 height 10
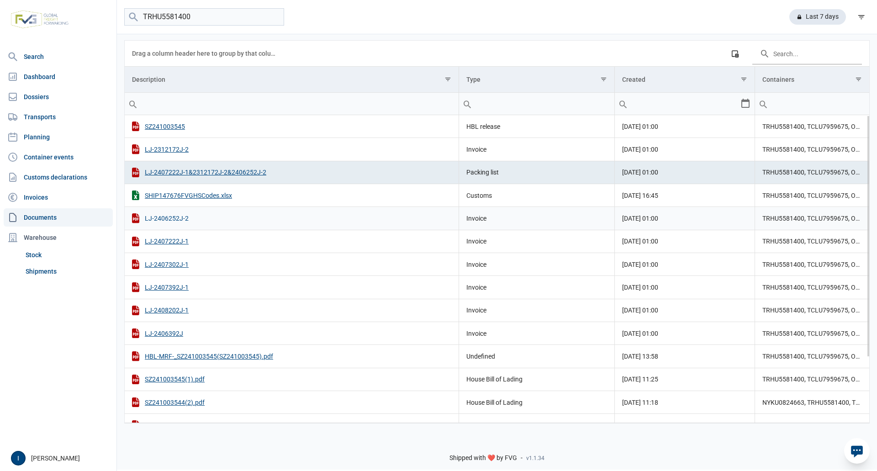
click at [183, 219] on div "LJ-2406252J-2" at bounding box center [291, 218] width 319 height 10
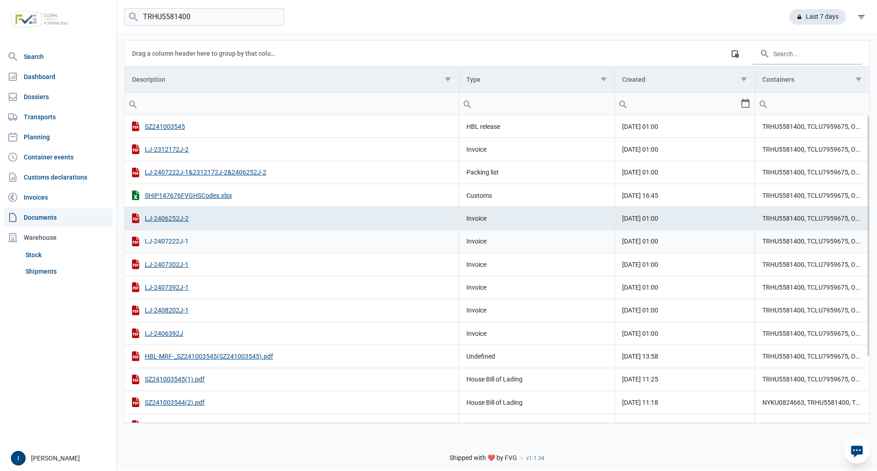
click at [183, 242] on div "LJ-2407222J-1" at bounding box center [291, 242] width 319 height 10
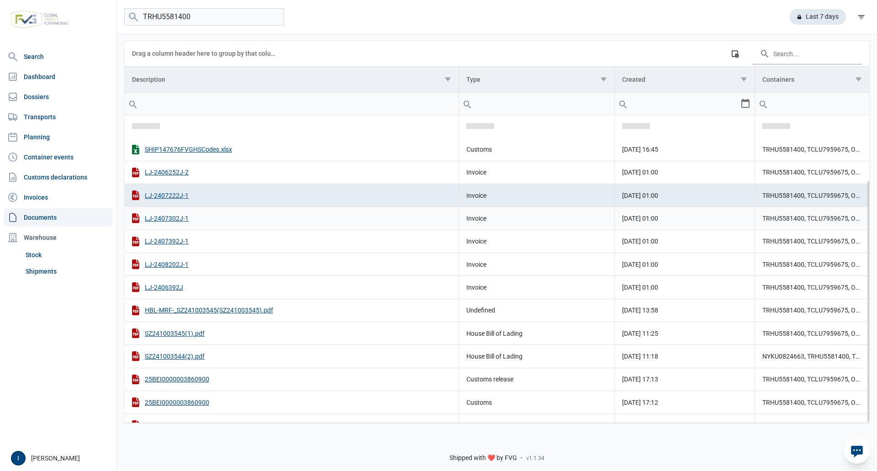
scroll to position [83, 0]
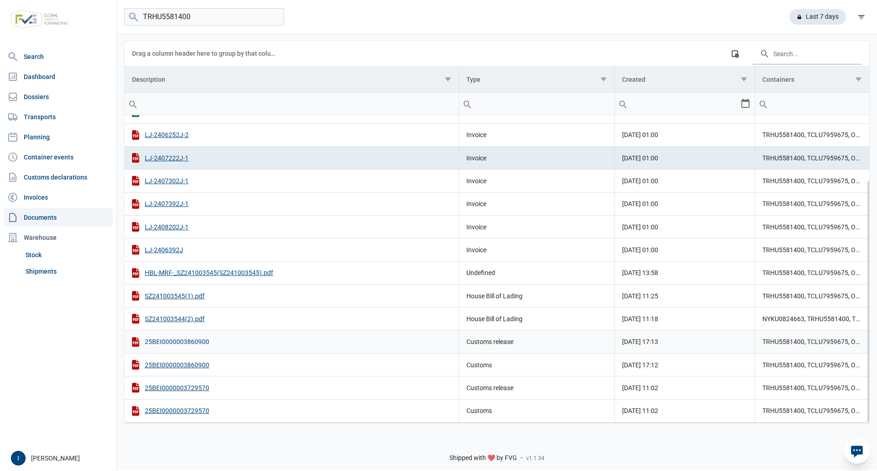
click at [202, 342] on div "25BEI0000003860900" at bounding box center [291, 342] width 319 height 10
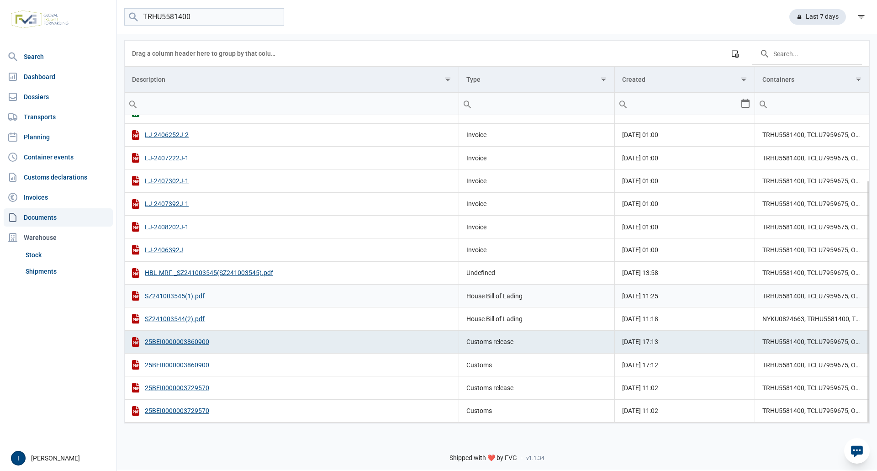
click at [189, 297] on div "SZ241003545(1).pdf" at bounding box center [291, 296] width 319 height 10
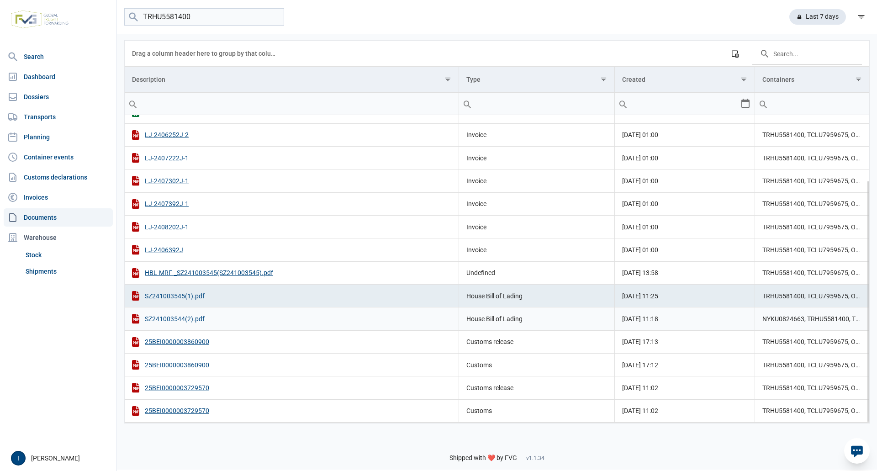
click at [186, 320] on div "SZ241003544(2).pdf" at bounding box center [291, 319] width 319 height 10
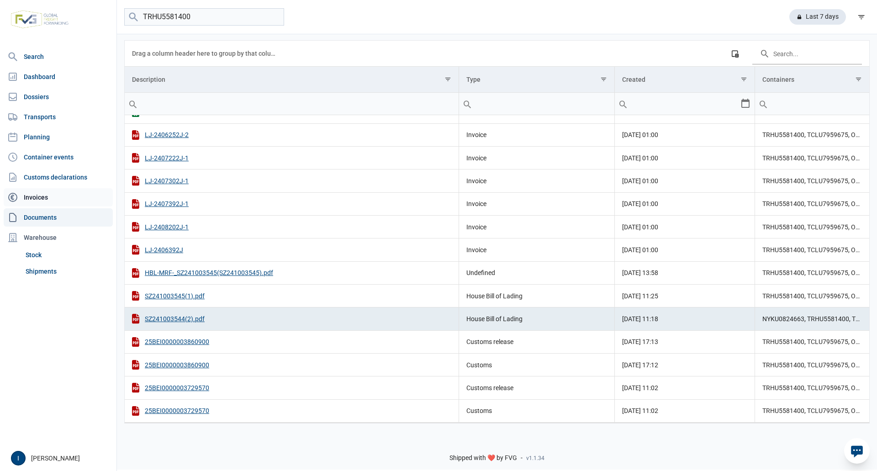
click at [40, 197] on link "Invoices" at bounding box center [58, 197] width 109 height 18
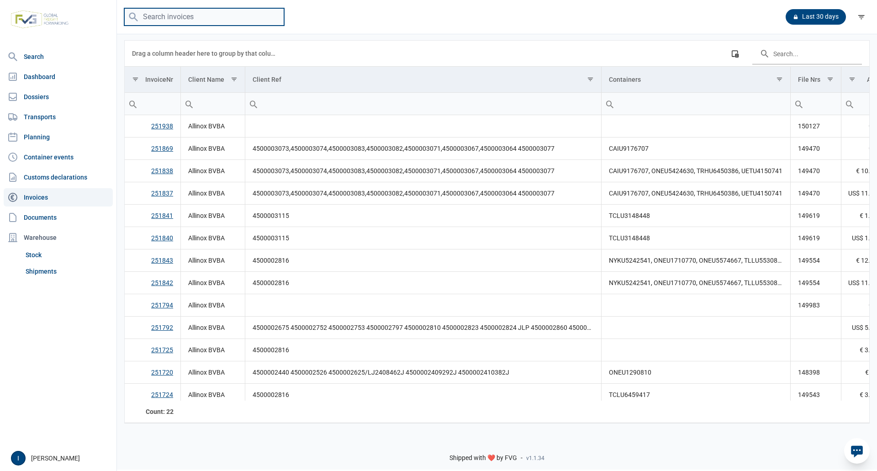
click at [170, 16] on input "search" at bounding box center [204, 17] width 160 height 18
type input "TRHU5581400"
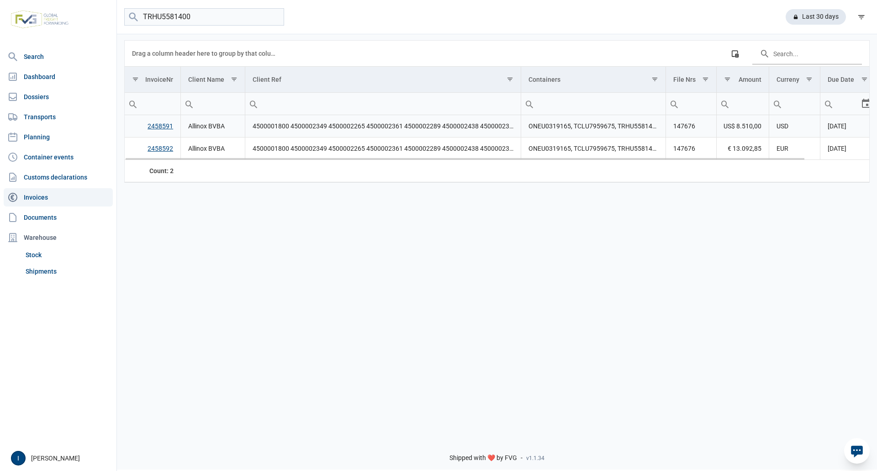
click at [163, 128] on link "2458591" at bounding box center [161, 125] width 26 height 7
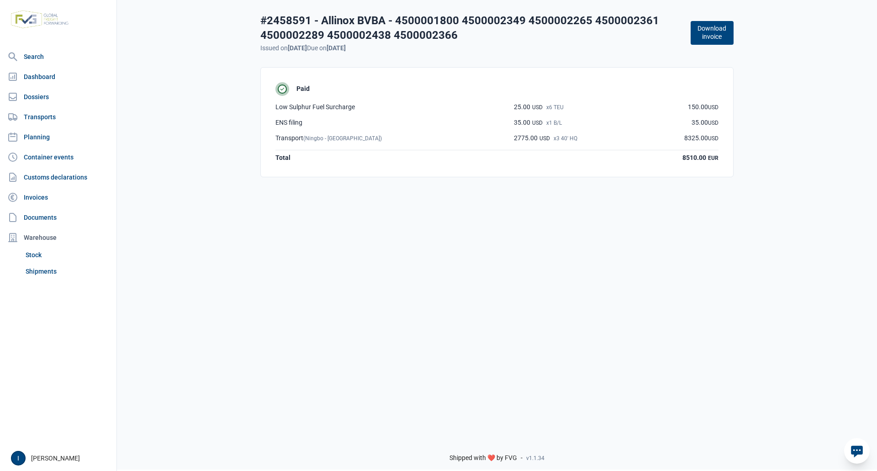
click at [716, 34] on button "Download invoice" at bounding box center [712, 33] width 43 height 24
click at [45, 197] on link "Invoices" at bounding box center [58, 197] width 109 height 18
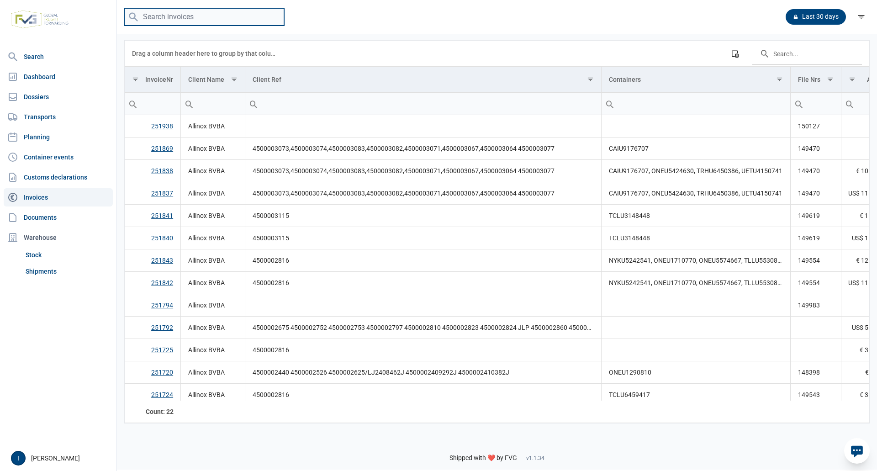
click at [242, 19] on input "search" at bounding box center [204, 17] width 160 height 18
type input "TRHU5581400"
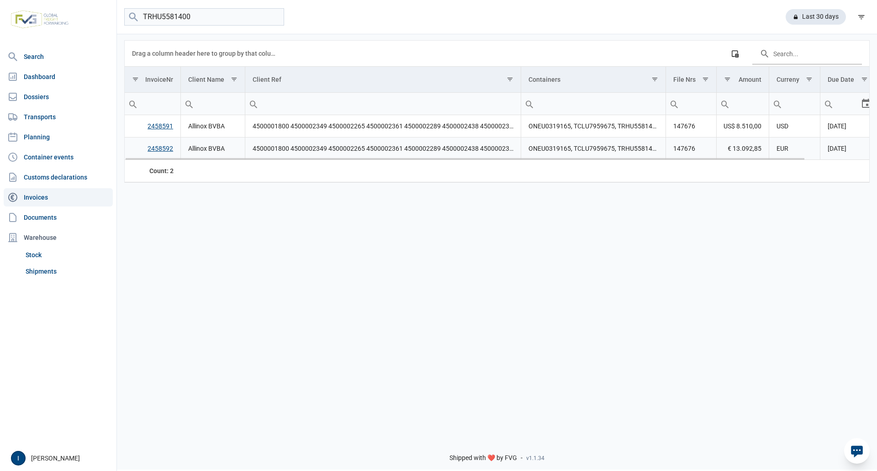
click at [161, 148] on link "2458592" at bounding box center [161, 148] width 26 height 7
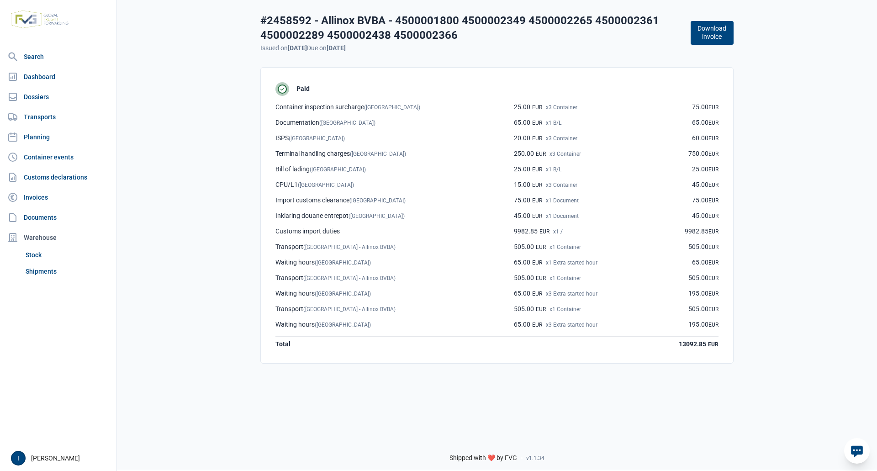
click at [711, 35] on button "Download invoice" at bounding box center [712, 33] width 43 height 24
click at [42, 218] on link "Documents" at bounding box center [58, 217] width 109 height 18
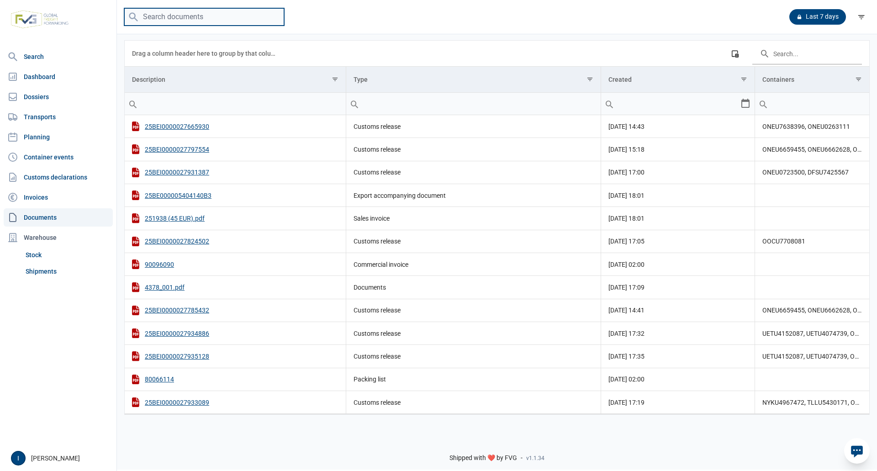
click at [221, 16] on input "search" at bounding box center [204, 17] width 160 height 18
type input "NYKU4713966"
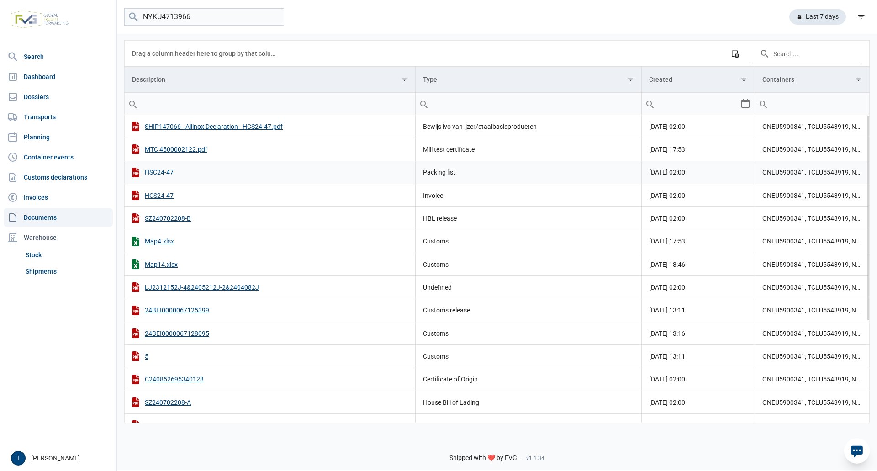
click at [162, 172] on div "HSC24-47" at bounding box center [270, 173] width 276 height 10
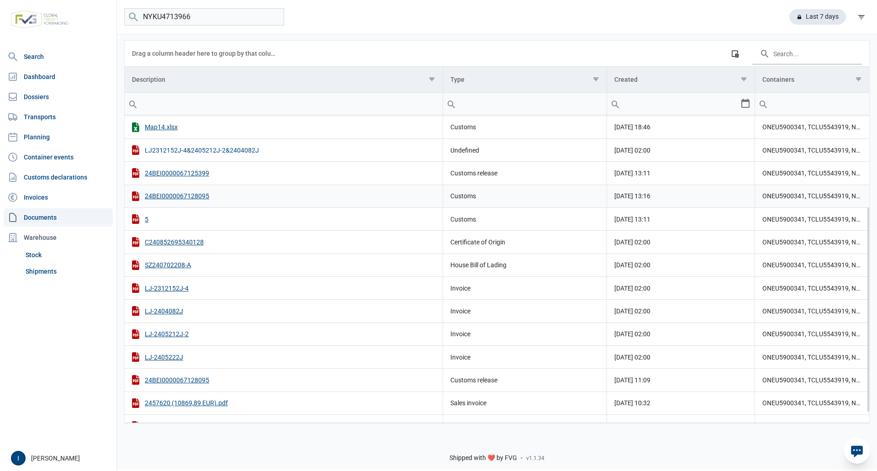
scroll to position [152, 0]
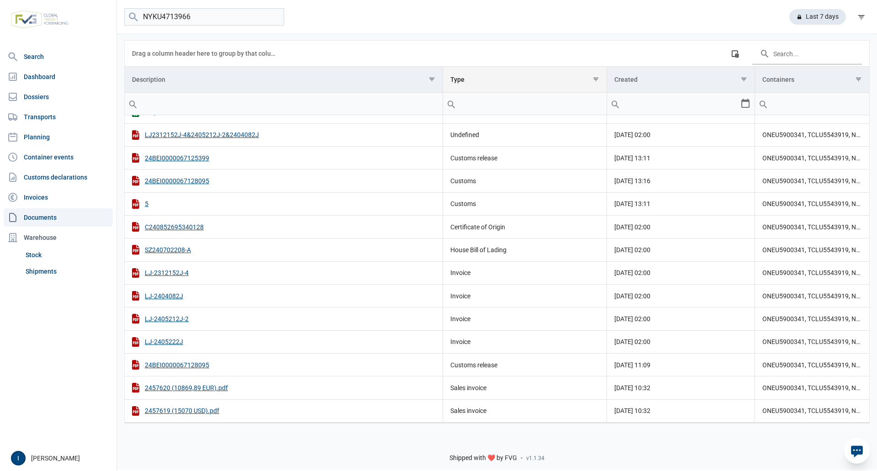
click at [596, 82] on span "Show filter options for column 'Type'" at bounding box center [596, 79] width 7 height 7
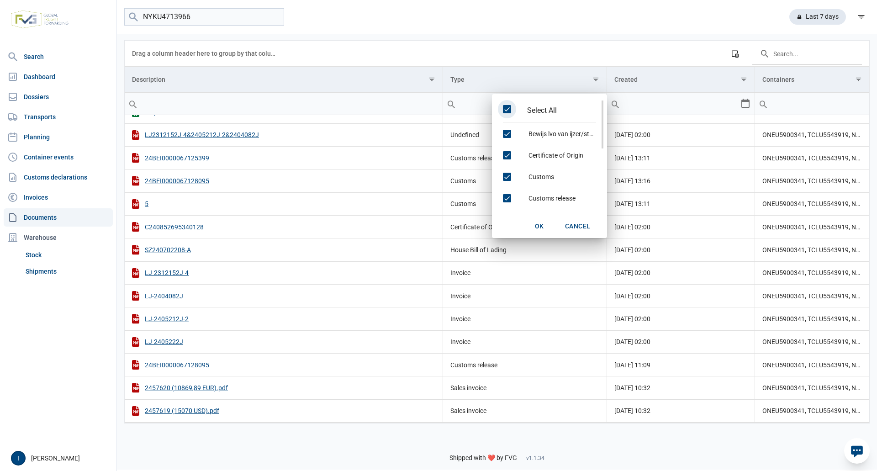
click at [507, 109] on span "Select All" at bounding box center [507, 109] width 8 height 8
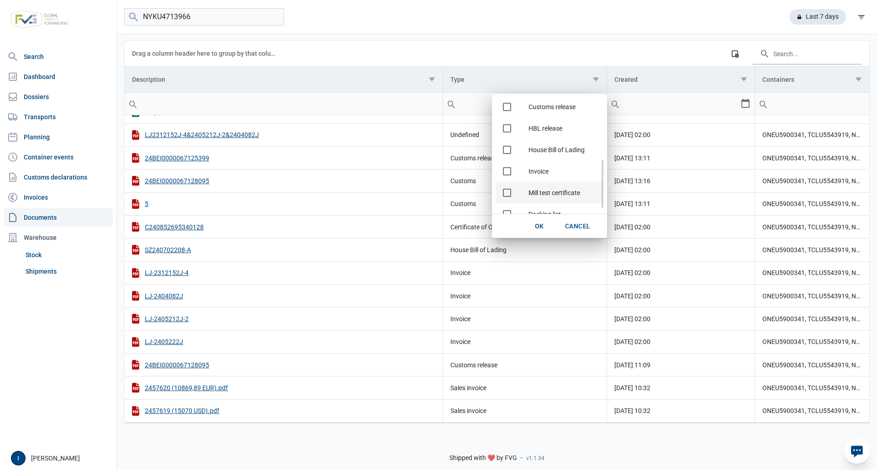
scroll to position [137, 0]
click at [506, 169] on span "Check state" at bounding box center [507, 168] width 8 height 8
click at [535, 223] on span "OK" at bounding box center [539, 226] width 9 height 7
type input "Packing list"
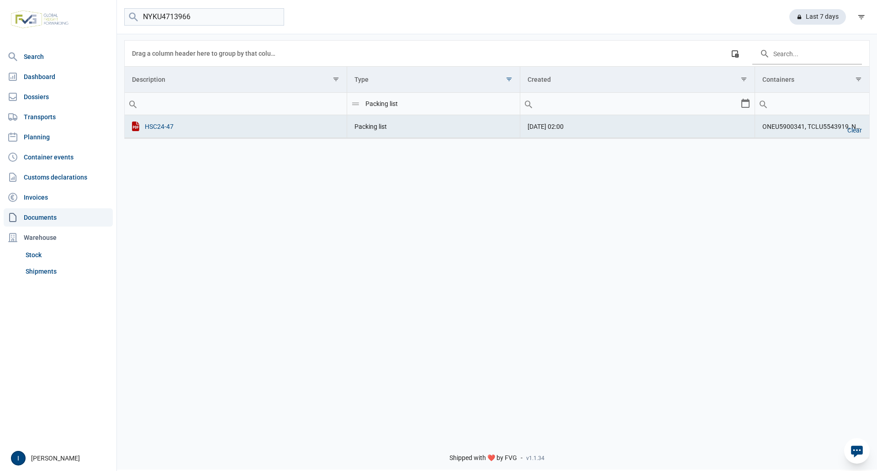
click at [160, 126] on div "HSC24-47" at bounding box center [235, 127] width 207 height 10
click at [507, 81] on span "Show filter options for column 'Type'" at bounding box center [509, 79] width 7 height 7
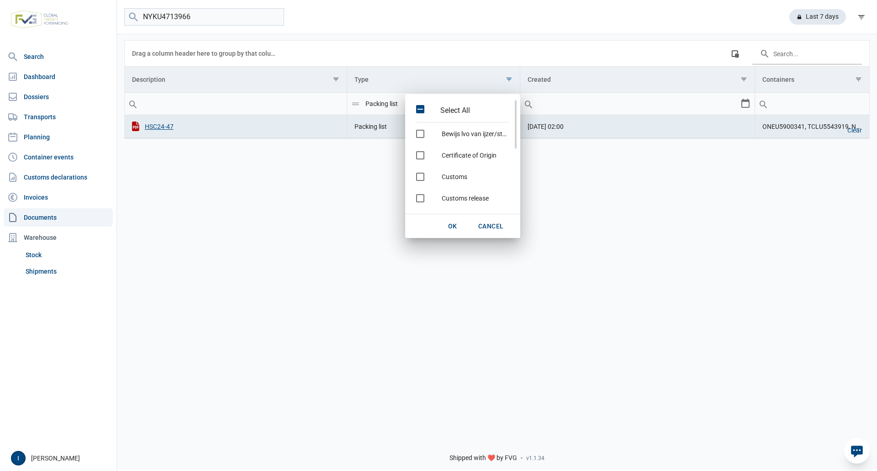
click at [419, 110] on span "Select All" at bounding box center [420, 109] width 8 height 8
click at [453, 224] on span "OK" at bounding box center [452, 226] width 9 height 7
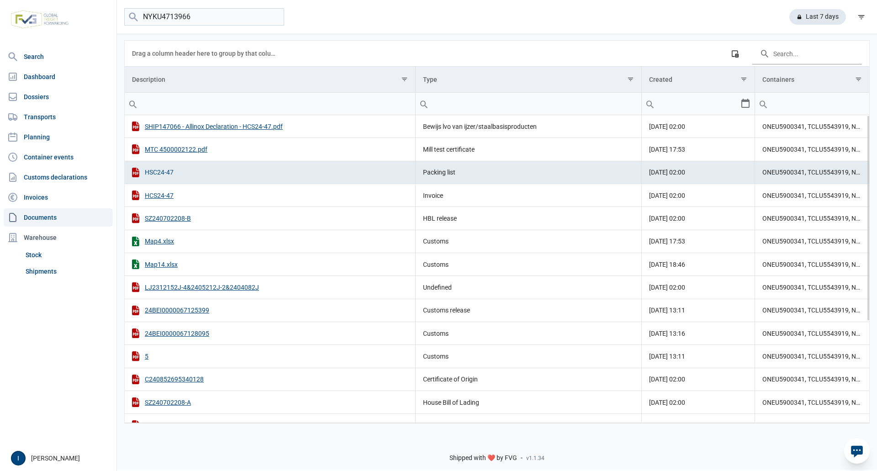
click at [167, 172] on div "HSC24-47" at bounding box center [270, 173] width 276 height 10
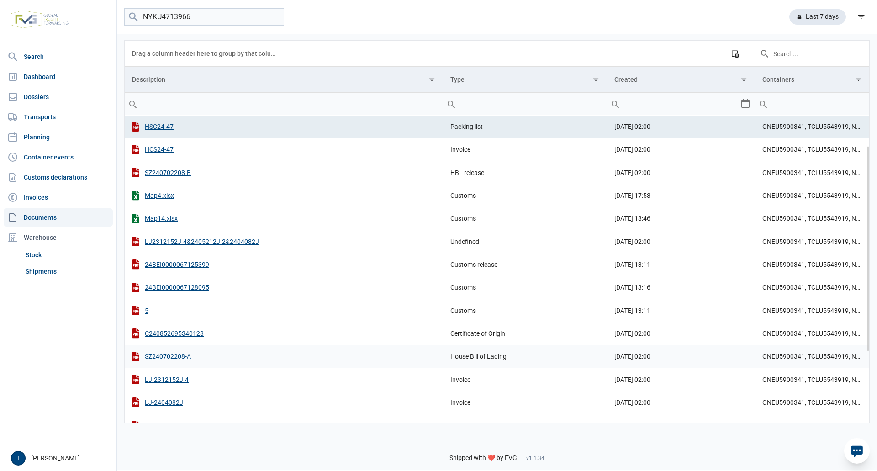
click at [180, 358] on div "SZ240702208-A" at bounding box center [283, 357] width 303 height 10
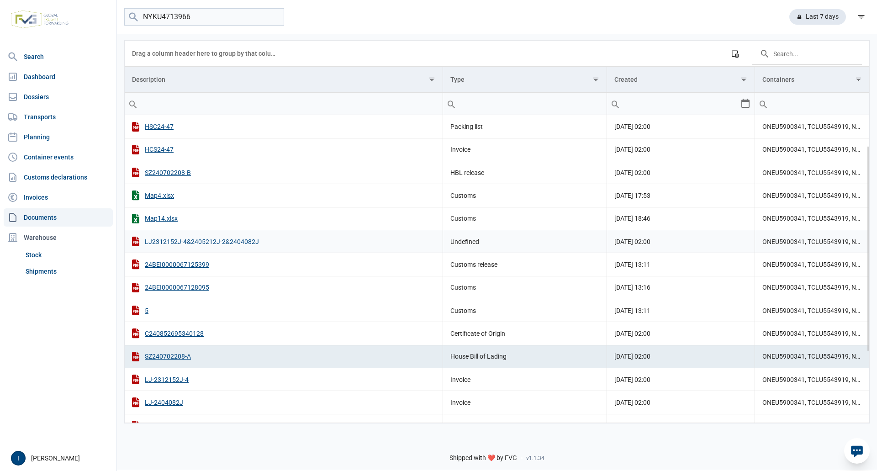
click at [246, 245] on div "LJ2312152J-4&2405212J-2&2404082J" at bounding box center [283, 242] width 303 height 10
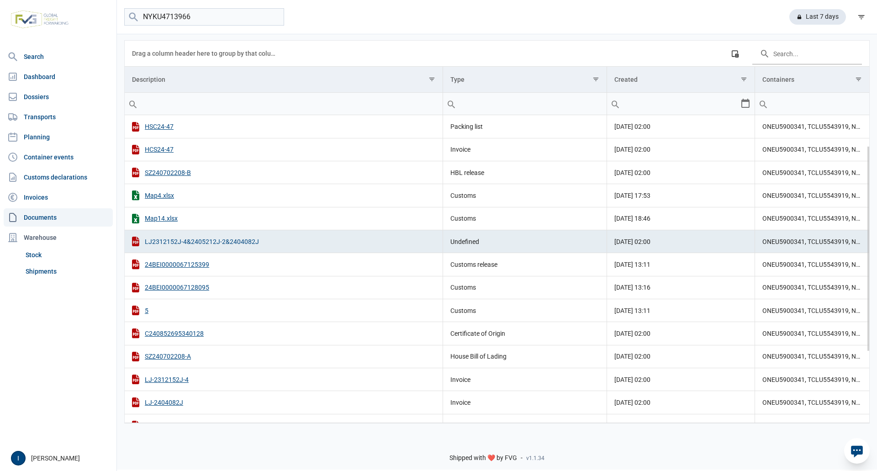
click at [223, 240] on div "LJ2312152J-4&2405212J-2&2404082J" at bounding box center [283, 242] width 303 height 10
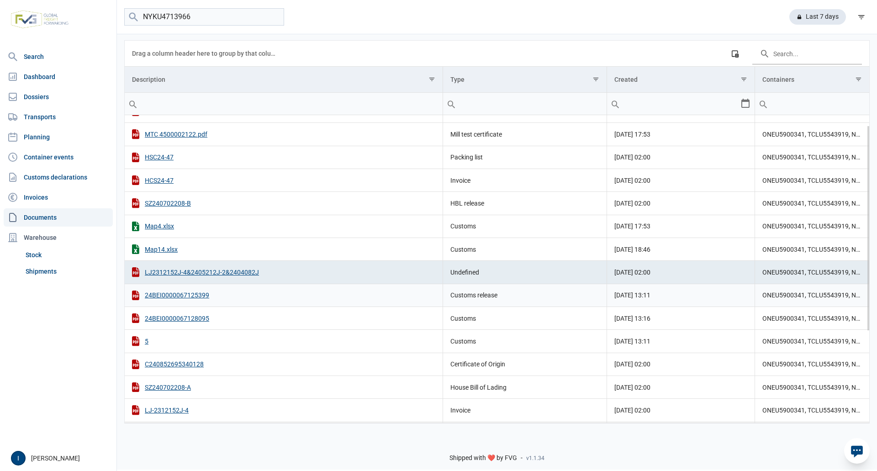
scroll to position [0, 0]
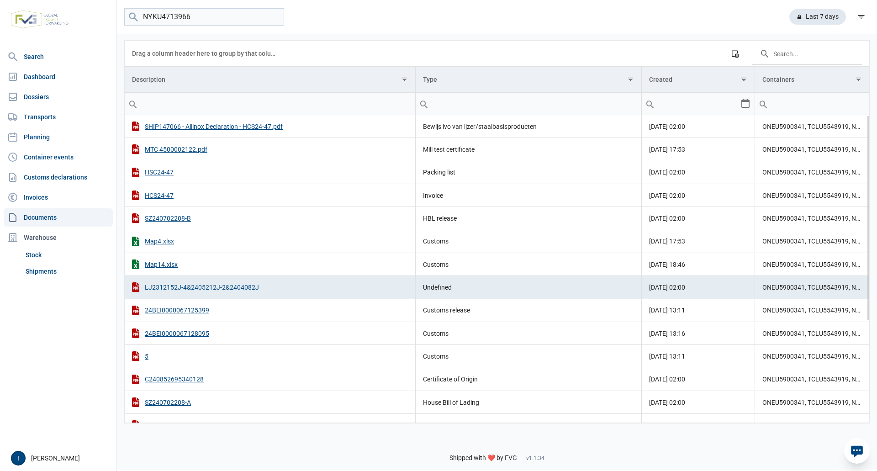
click at [203, 288] on div "LJ2312152J-4&2405212J-2&2404082J" at bounding box center [270, 287] width 276 height 10
click at [135, 288] on icon "Data grid with 20 rows and 4 columns" at bounding box center [135, 287] width 7 height 10
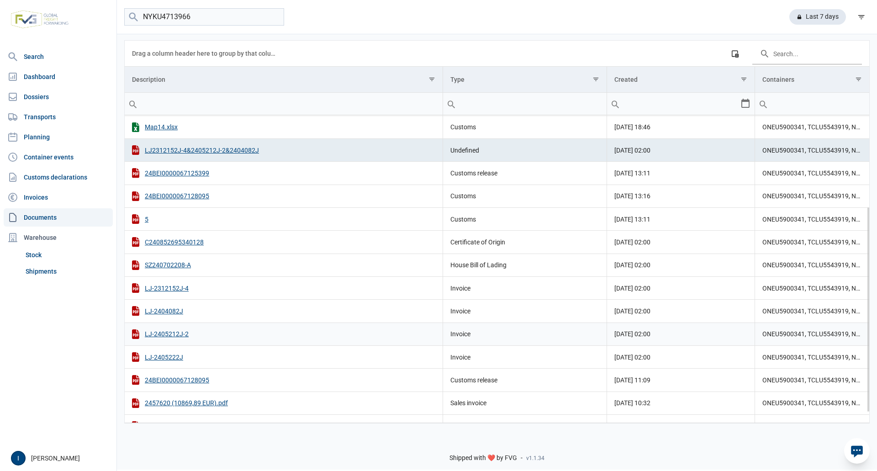
scroll to position [152, 0]
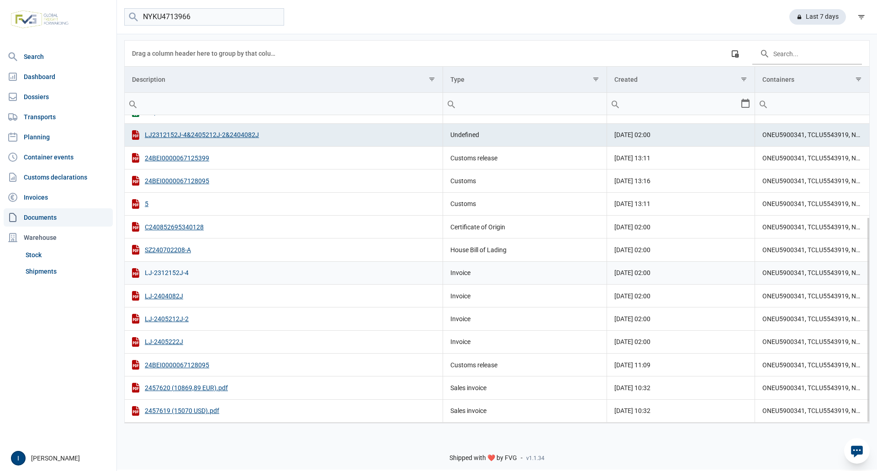
click at [170, 273] on div "LJ-2312152J-4" at bounding box center [283, 273] width 303 height 10
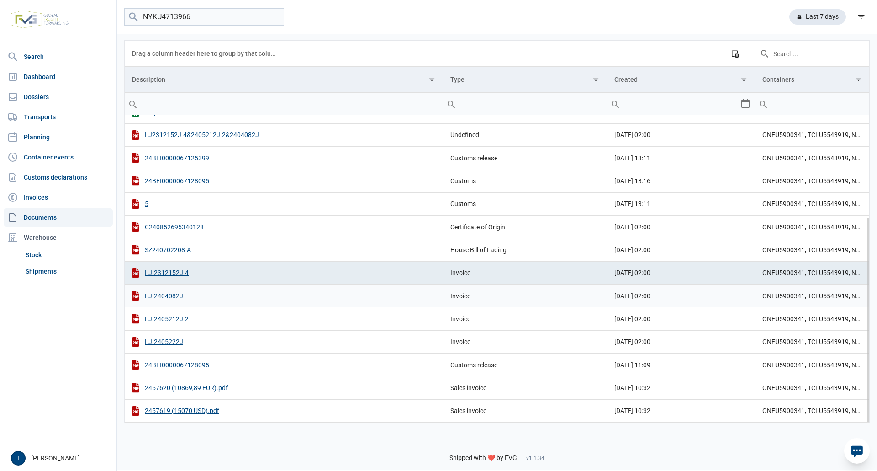
click at [173, 297] on div "LJ-2404082J" at bounding box center [283, 296] width 303 height 10
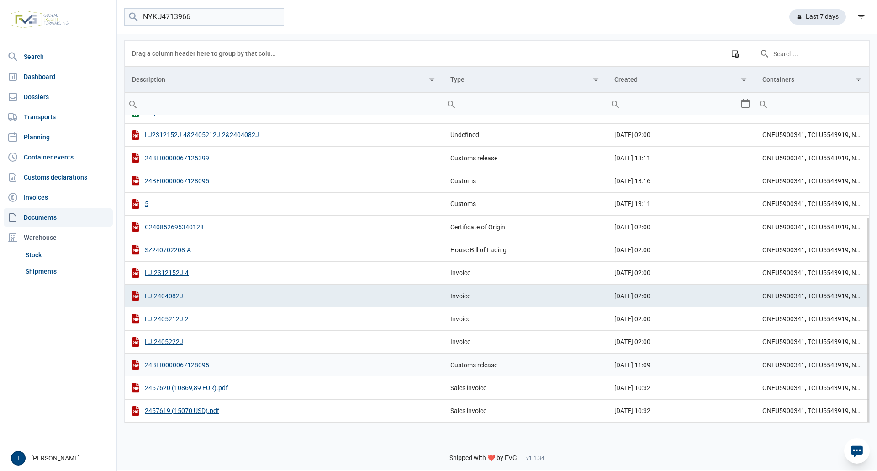
click at [191, 366] on div "24BEI0000067128095" at bounding box center [283, 365] width 303 height 10
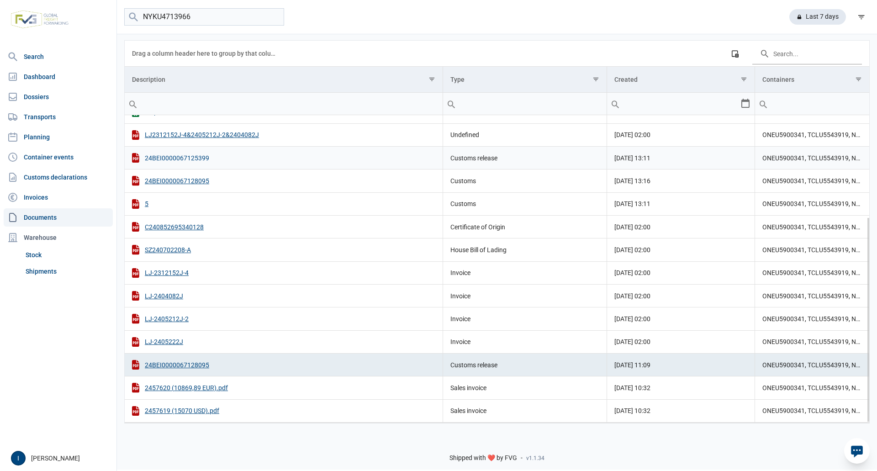
click at [192, 158] on div "24BEI0000067125399" at bounding box center [283, 158] width 303 height 10
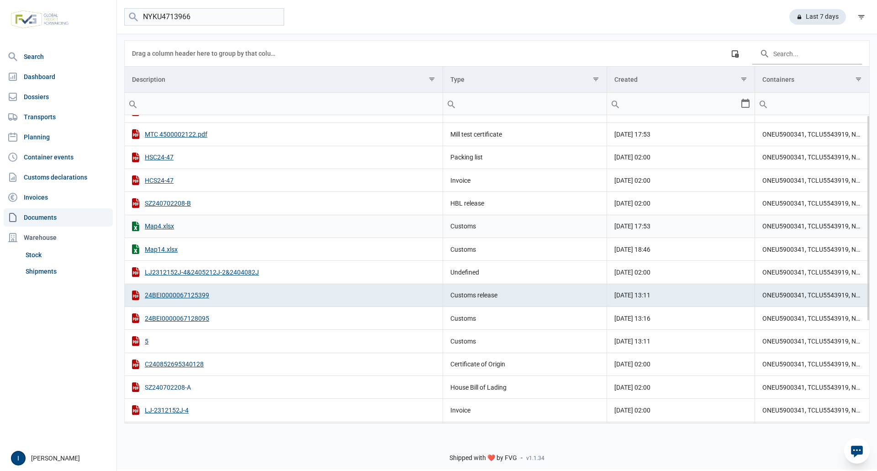
scroll to position [0, 0]
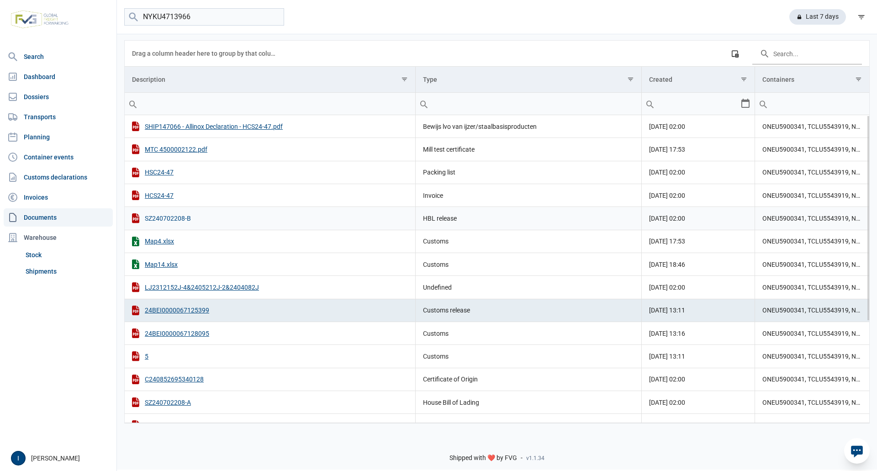
click at [170, 218] on div "SZ240702208-B" at bounding box center [270, 218] width 276 height 10
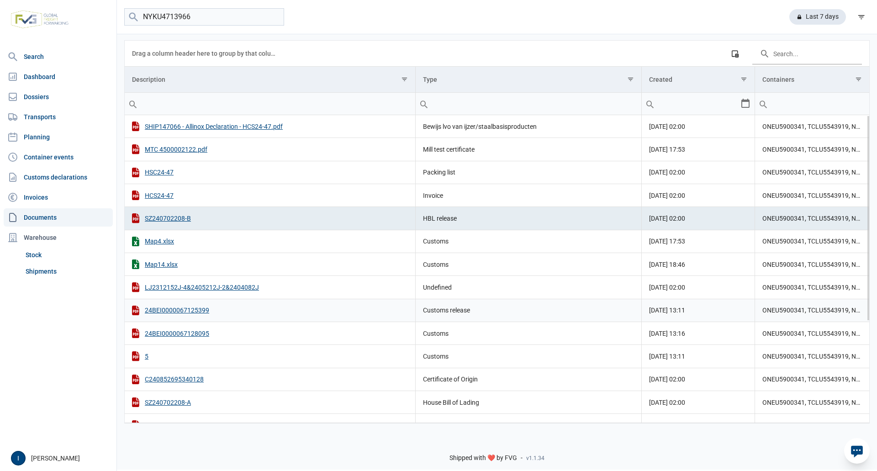
scroll to position [46, 0]
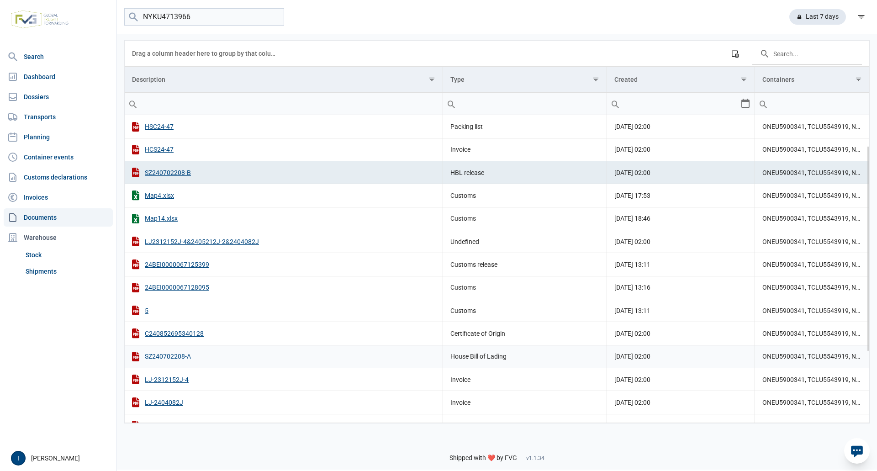
click at [180, 358] on div "SZ240702208-A" at bounding box center [283, 357] width 303 height 10
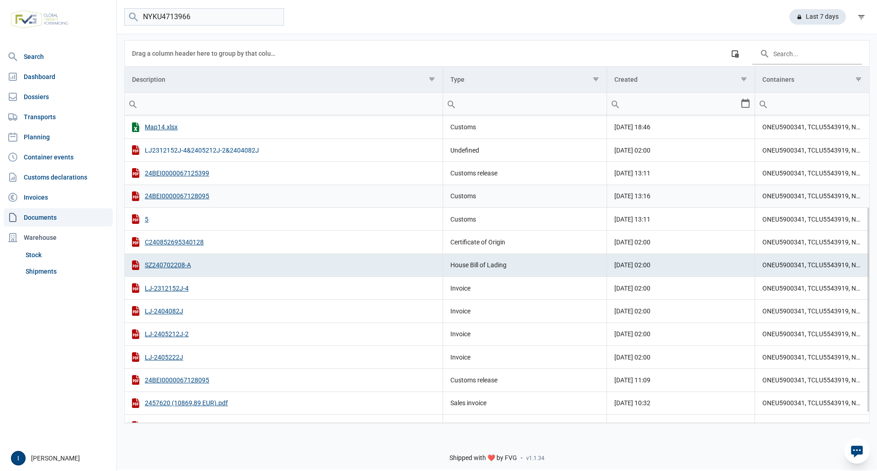
scroll to position [152, 0]
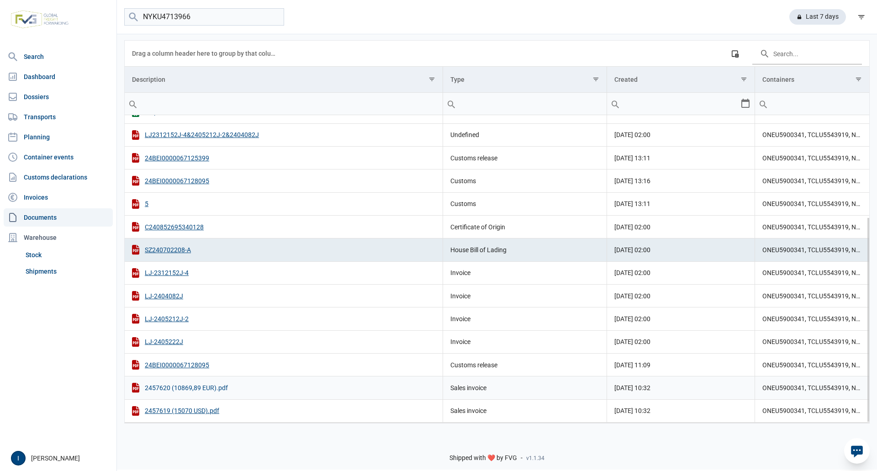
click at [202, 391] on div "2457620 (10869,89 EUR).pdf" at bounding box center [283, 388] width 303 height 10
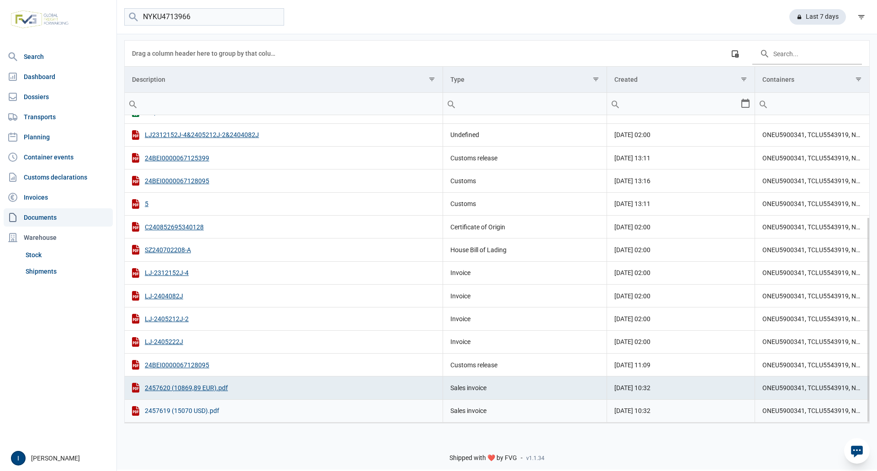
click at [213, 408] on div "2457619 (15070 USD).pdf" at bounding box center [283, 411] width 303 height 10
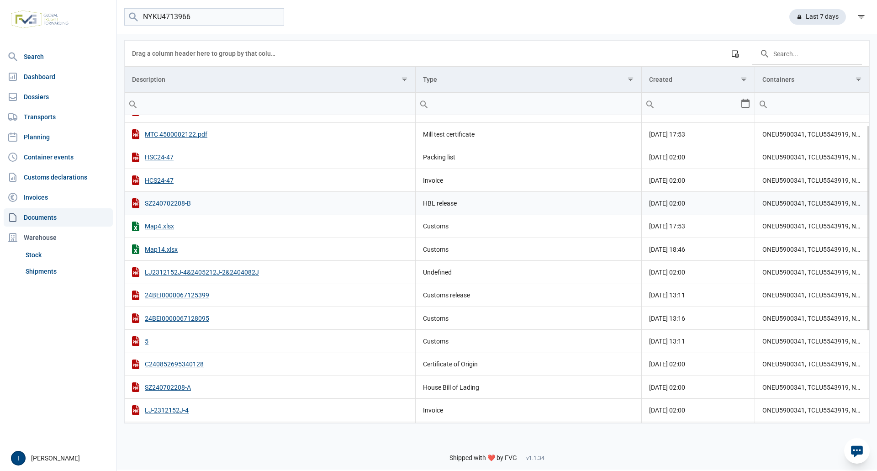
scroll to position [0, 0]
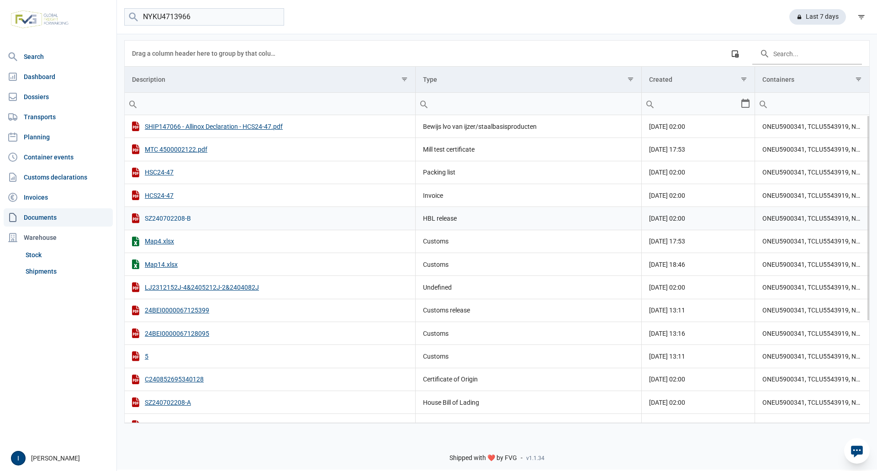
click at [171, 217] on div "SZ240702208-B" at bounding box center [270, 218] width 276 height 10
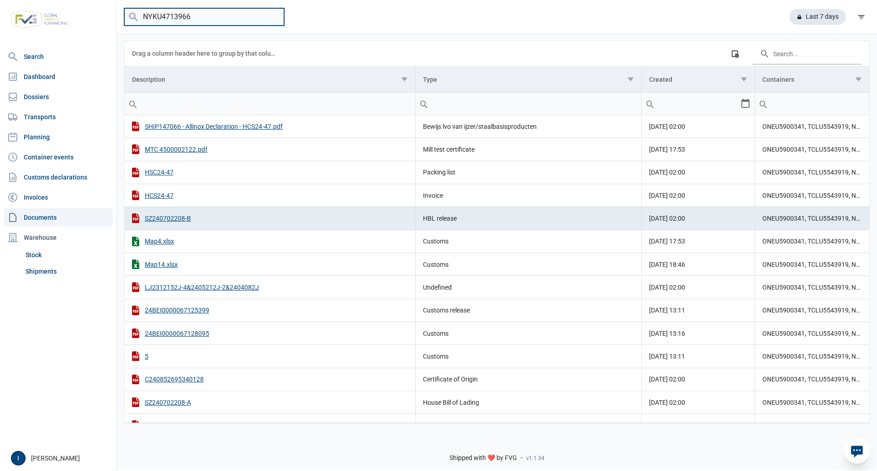
drag, startPoint x: 221, startPoint y: 17, endPoint x: 132, endPoint y: 15, distance: 88.7
click at [132, 15] on menu "NYKU4713966" at bounding box center [204, 17] width 160 height 18
type input "t"
type input "TRHU5186495"
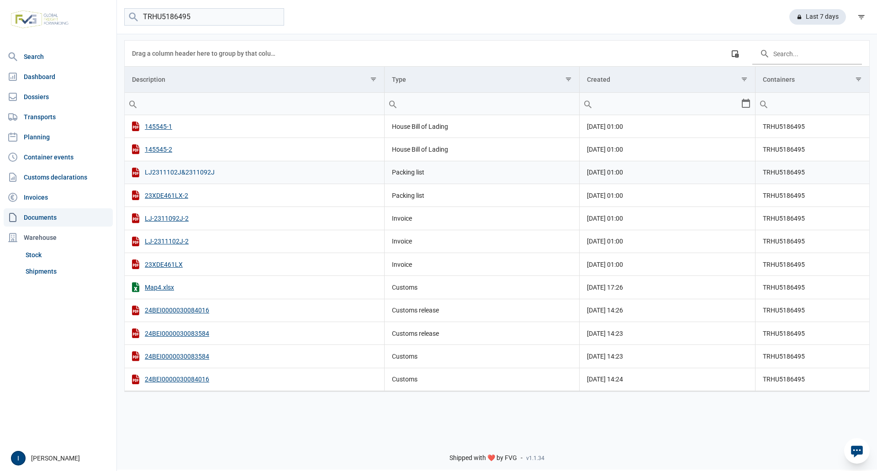
click at [179, 174] on div "LJ2311102J&2311092J" at bounding box center [254, 173] width 245 height 10
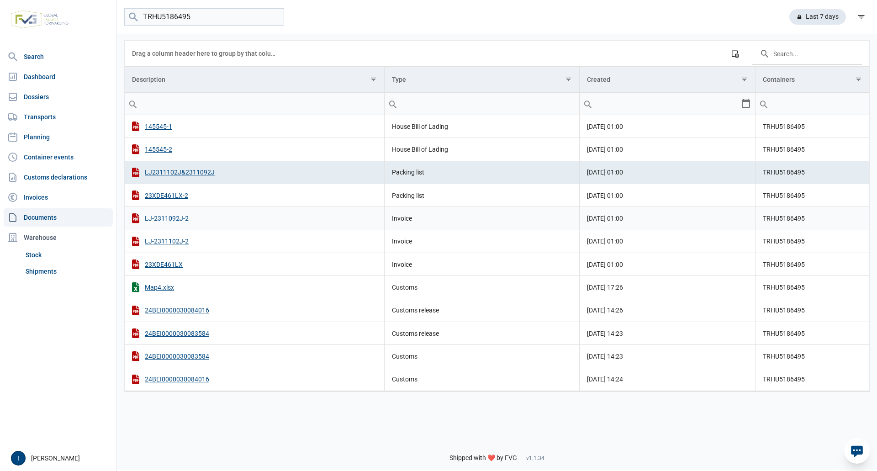
click at [170, 217] on div "LJ-2311092J-2" at bounding box center [254, 218] width 245 height 10
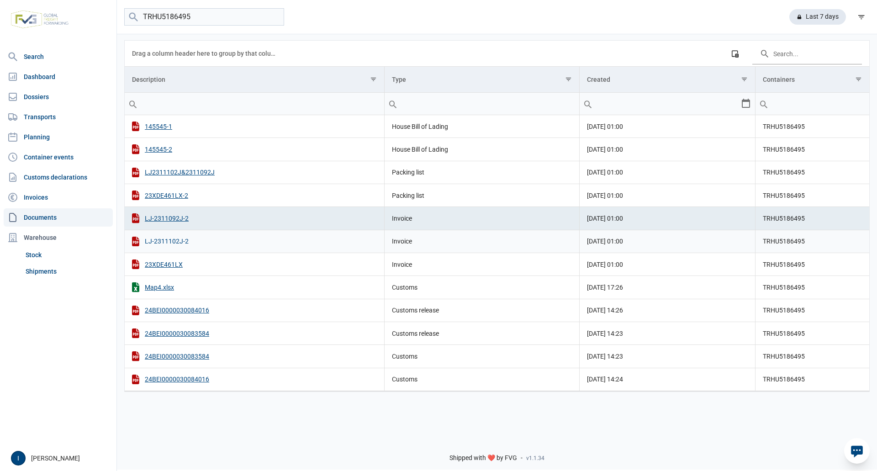
click at [181, 241] on div "LJ-2311102J-2" at bounding box center [254, 242] width 245 height 10
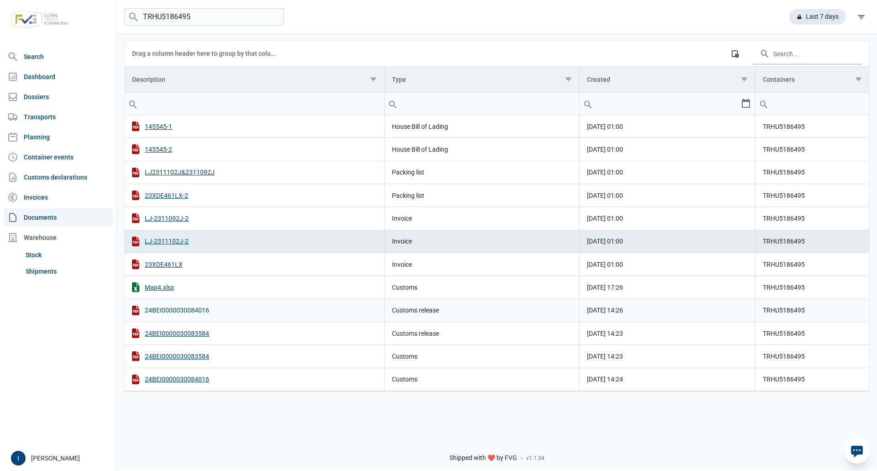
click at [172, 312] on div "24BEI0000030084016" at bounding box center [254, 311] width 245 height 10
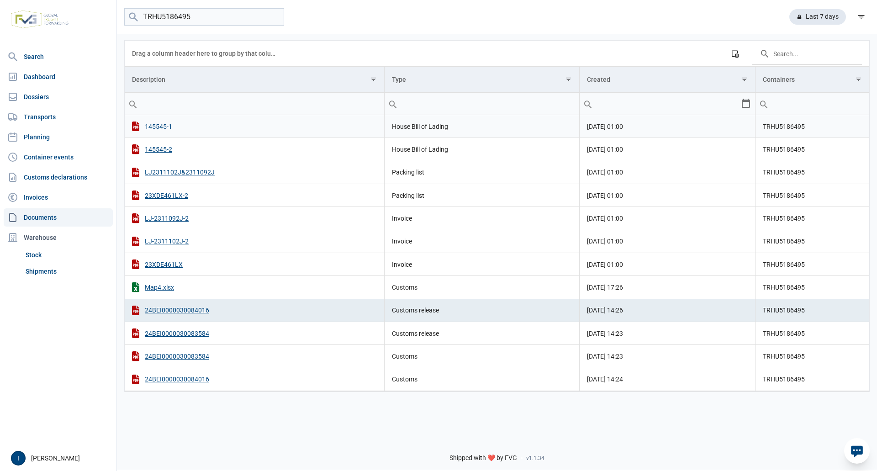
click at [166, 127] on div "145545-1" at bounding box center [254, 127] width 245 height 10
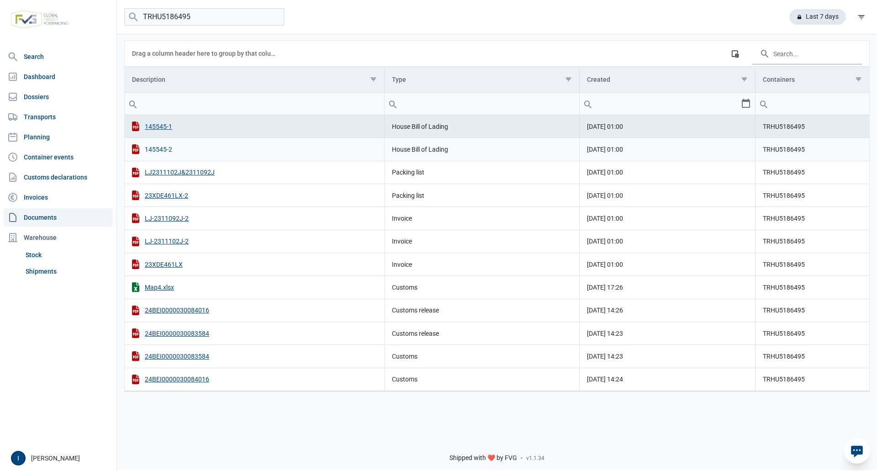
click at [155, 149] on div "145545-2" at bounding box center [254, 149] width 245 height 10
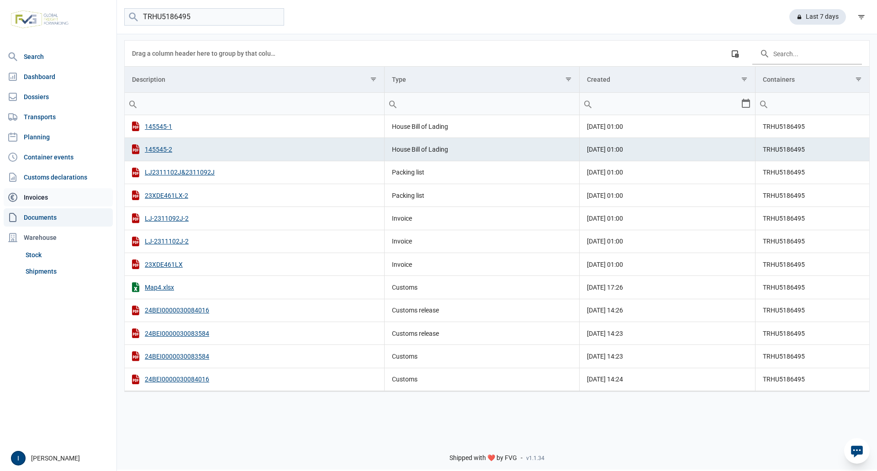
click at [44, 197] on link "Invoices" at bounding box center [58, 197] width 109 height 18
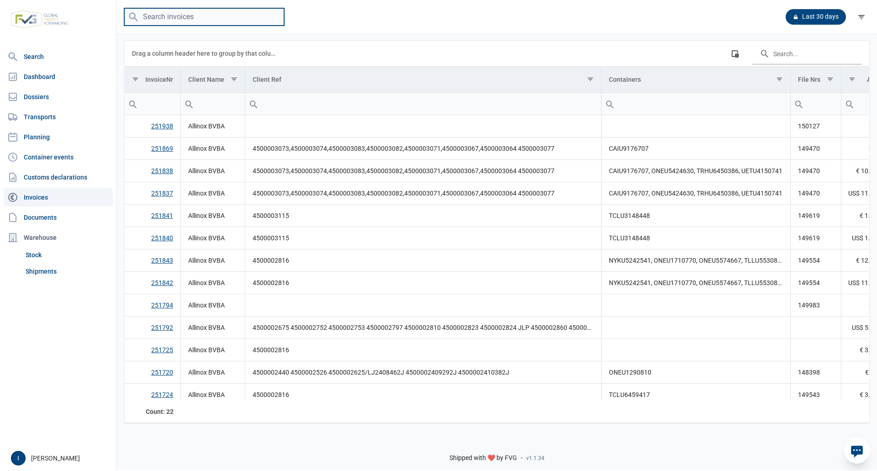
click at [195, 19] on input "search" at bounding box center [204, 17] width 160 height 18
type input "TRHU5186495"
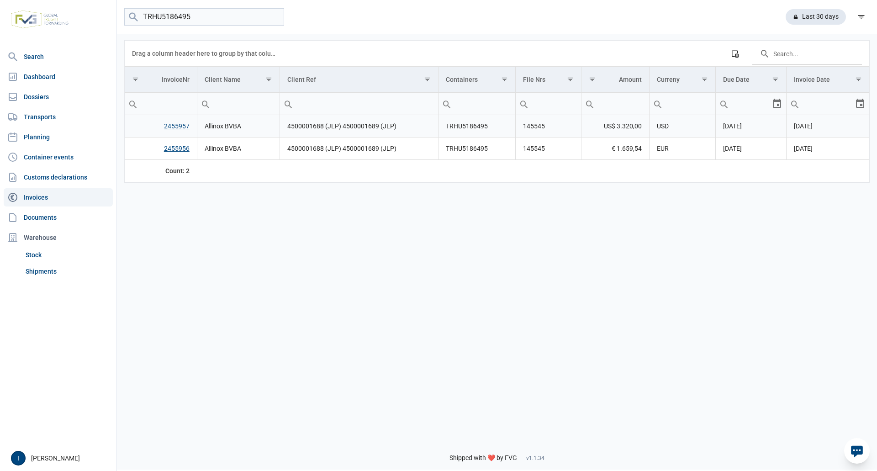
click at [175, 127] on link "2455957" at bounding box center [177, 125] width 26 height 7
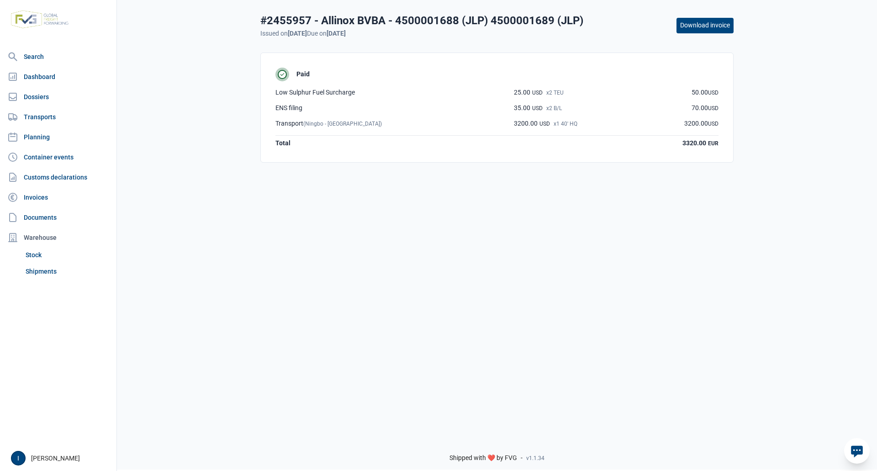
click at [694, 27] on button "Download invoice" at bounding box center [705, 26] width 57 height 16
drag, startPoint x: 40, startPoint y: 197, endPoint x: 44, endPoint y: 195, distance: 4.7
click at [40, 197] on link "Invoices" at bounding box center [58, 197] width 109 height 18
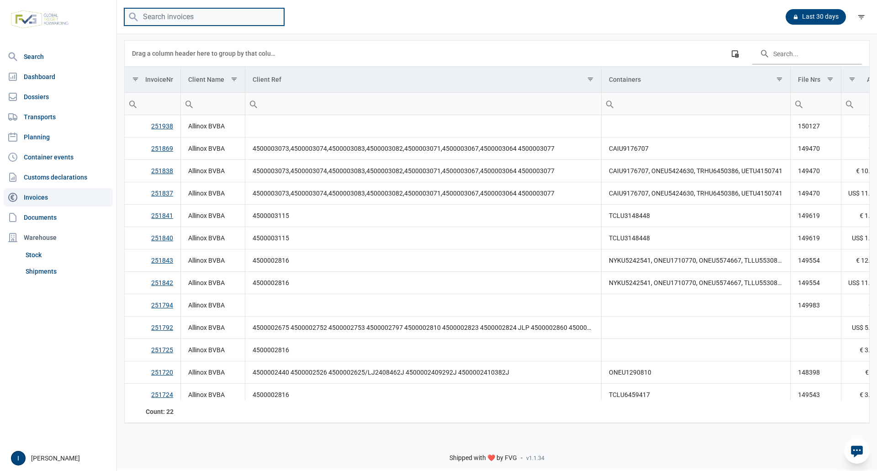
click at [224, 21] on input "search" at bounding box center [204, 17] width 160 height 18
type input "TRHU5186495"
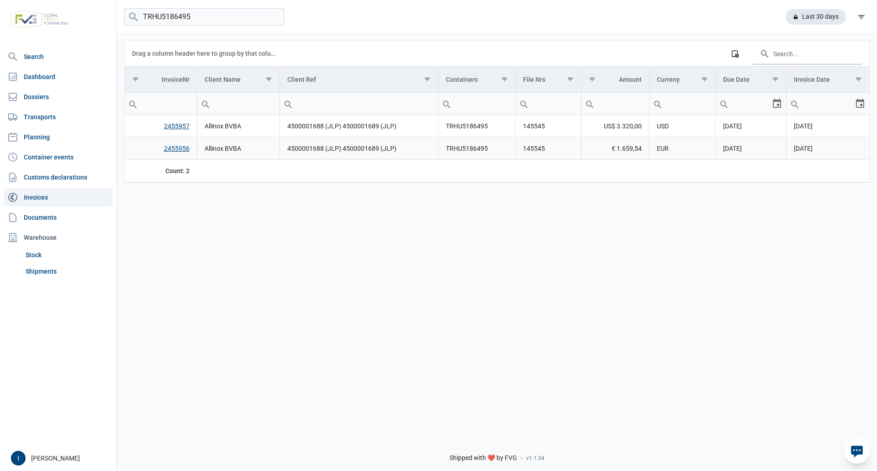
click at [181, 150] on link "2455956" at bounding box center [177, 148] width 26 height 7
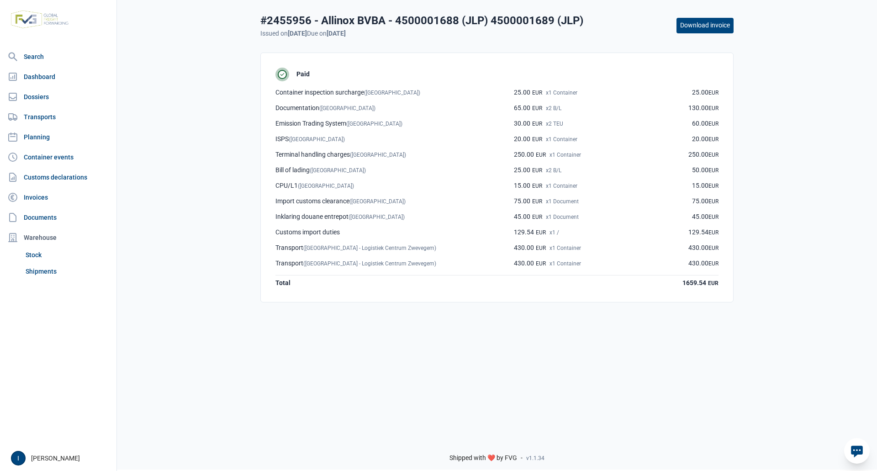
click at [710, 25] on button "Download invoice" at bounding box center [705, 26] width 57 height 16
